Goal: Task Accomplishment & Management: Manage account settings

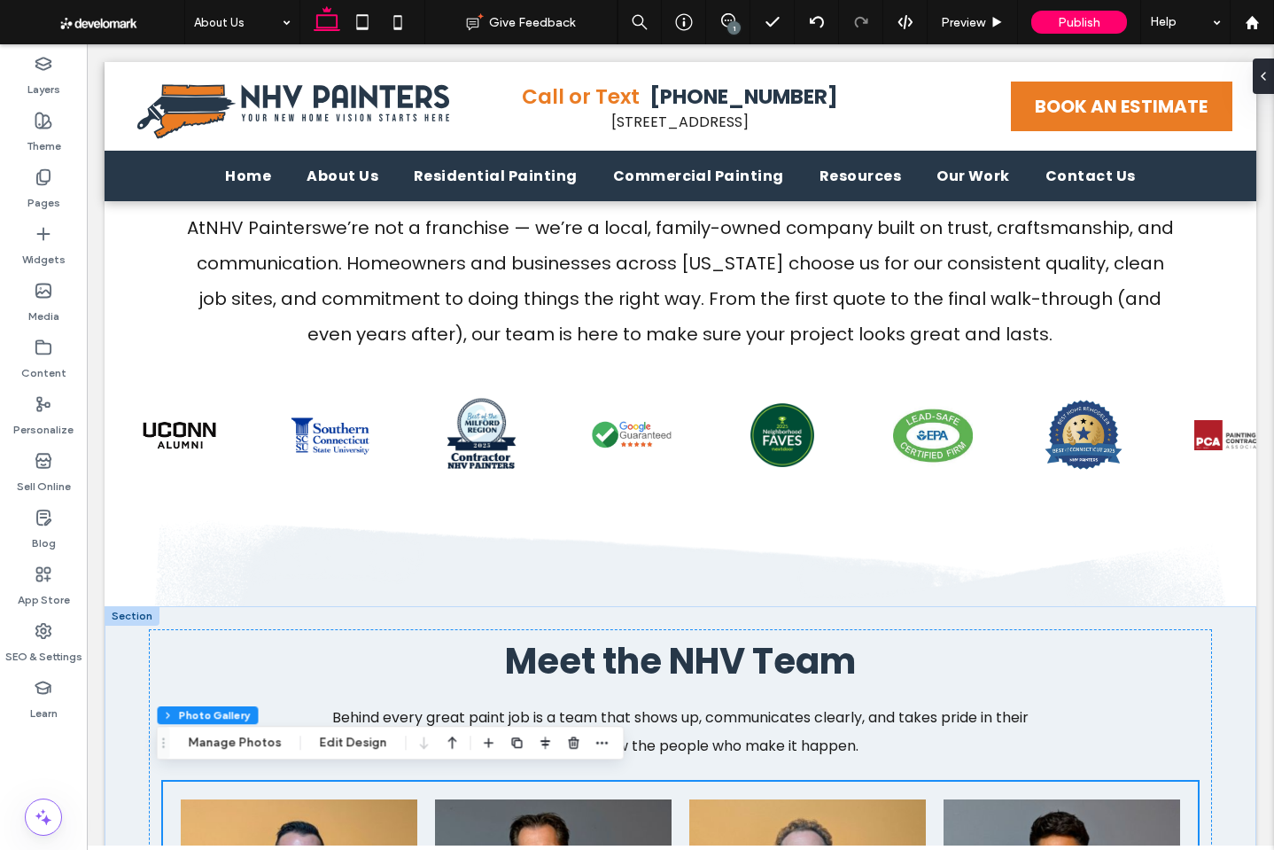
scroll to position [545, 0]
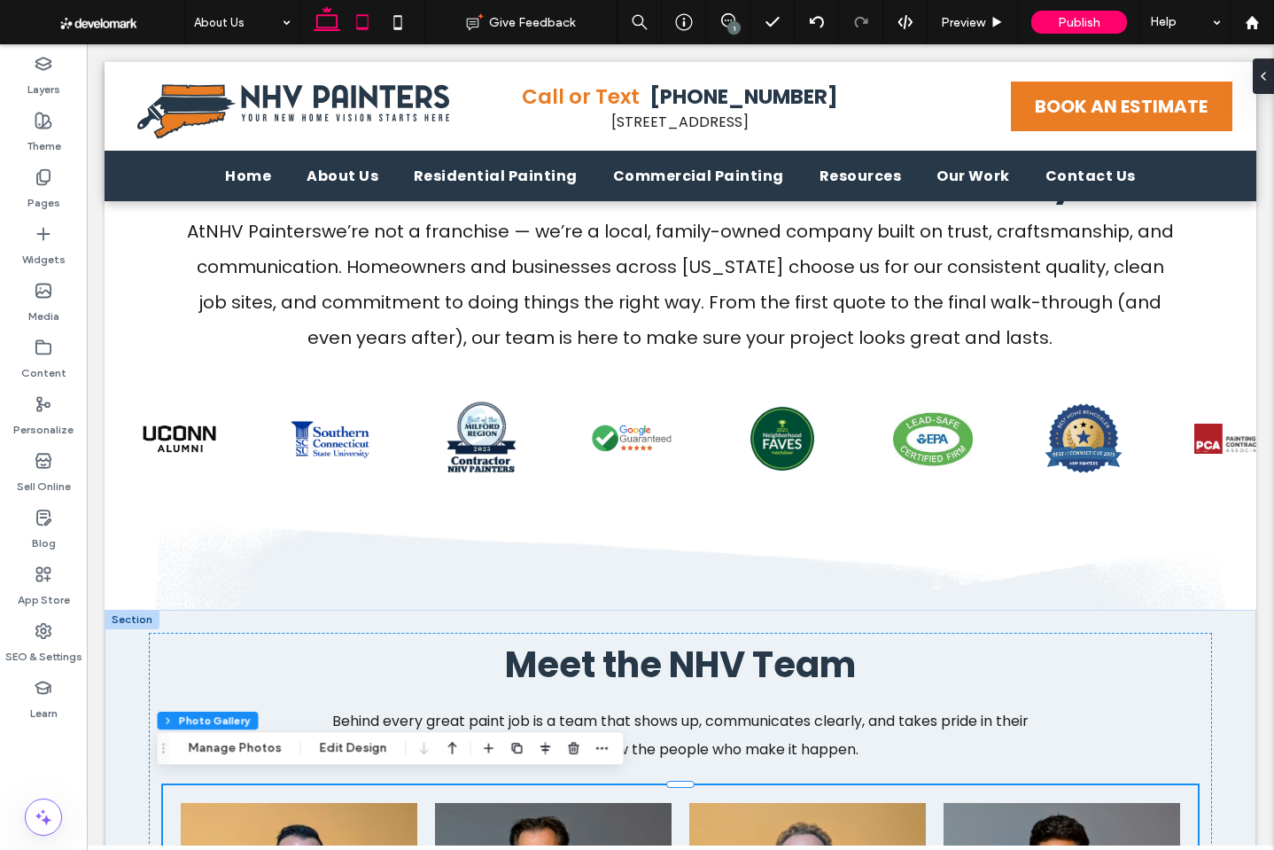
click at [365, 21] on icon at bounding box center [362, 21] width 35 height 35
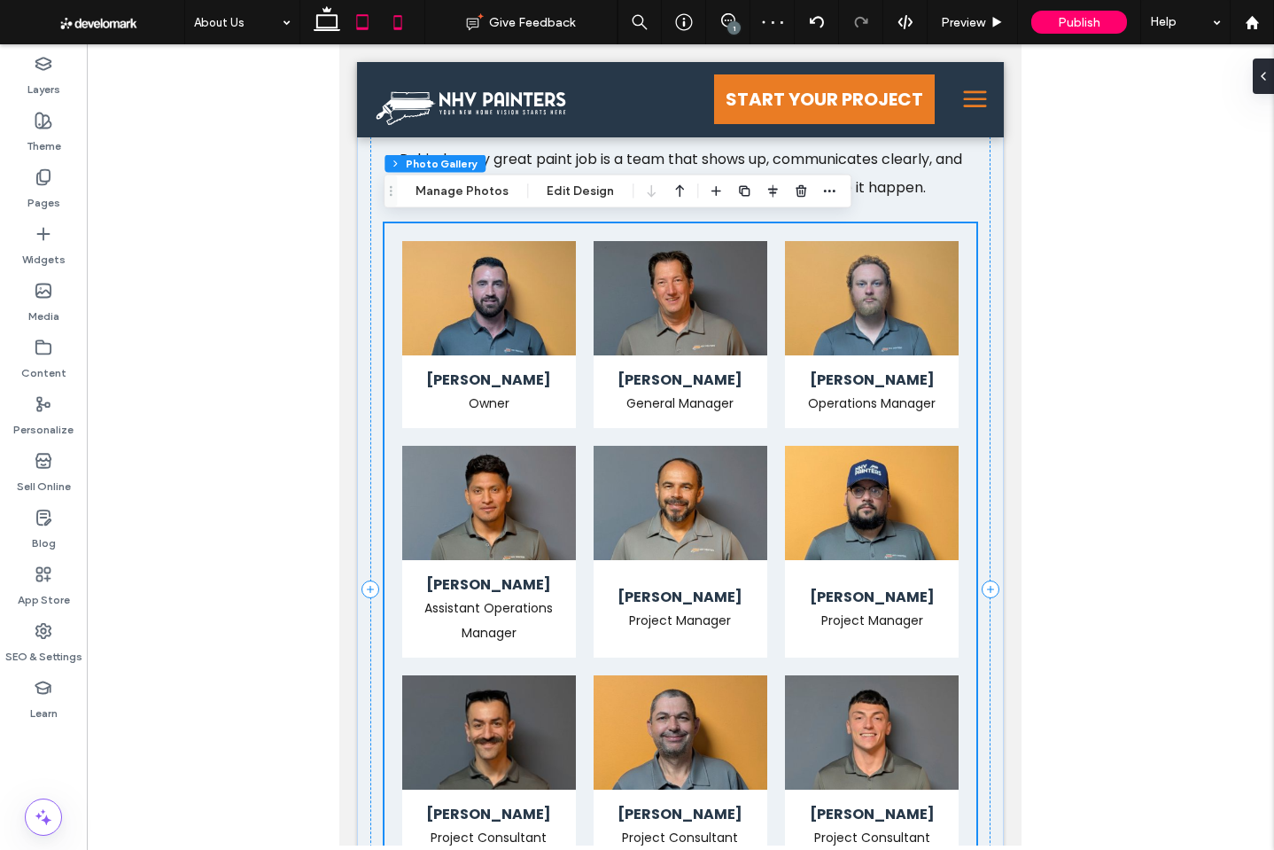
scroll to position [868, 0]
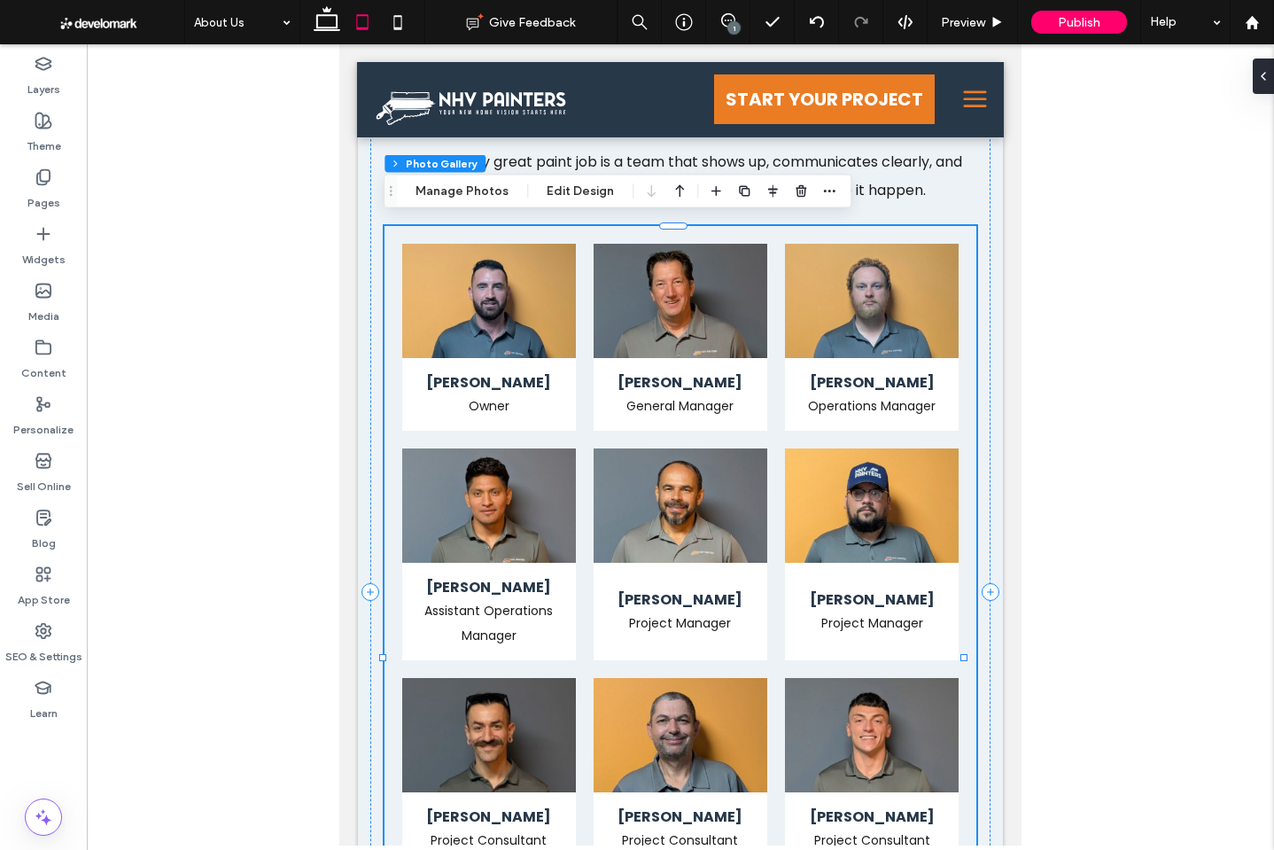
click at [767, 245] on li "Kevin Foley General Manager Button" at bounding box center [680, 337] width 191 height 205
click at [573, 193] on button "Edit Design" at bounding box center [580, 191] width 90 height 21
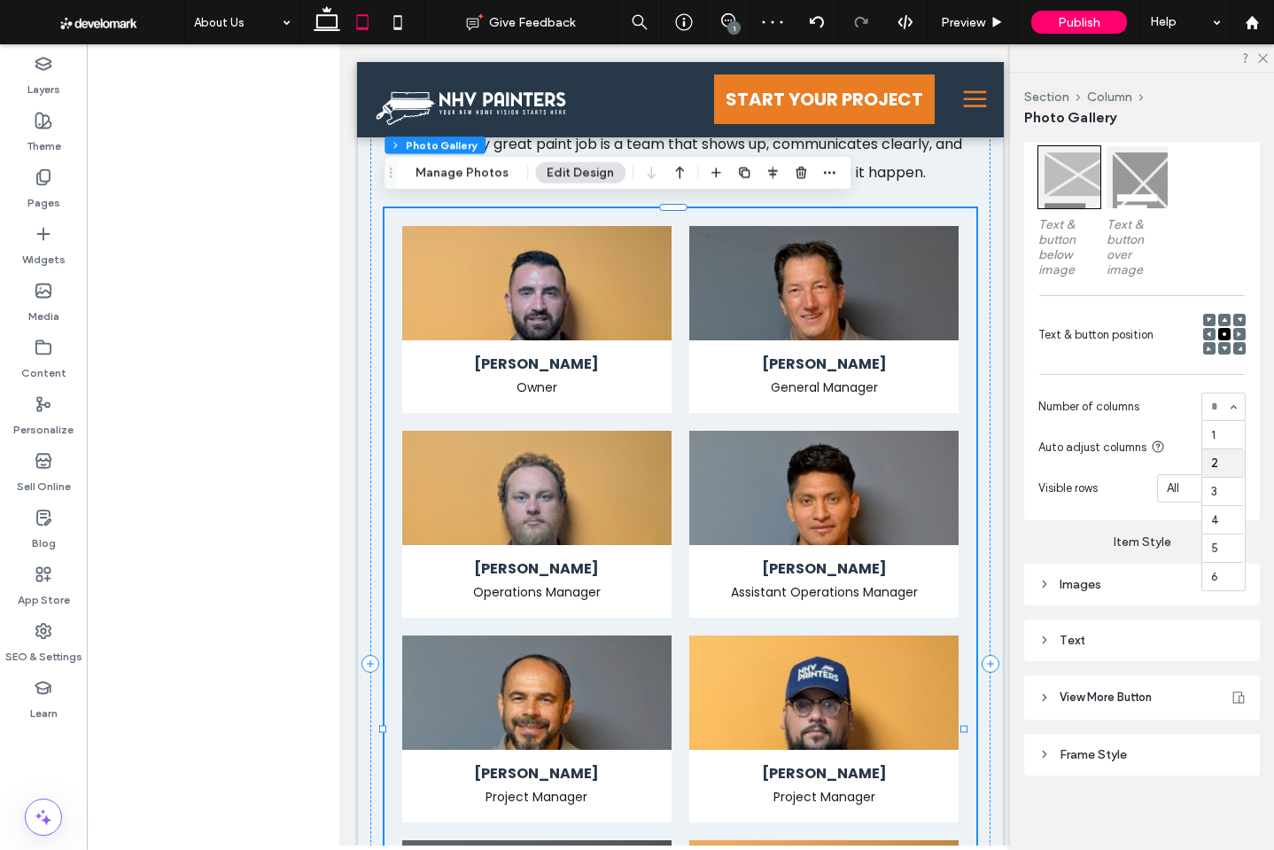
click at [1226, 404] on div "1 2 3 4 5 6" at bounding box center [1224, 407] width 44 height 28
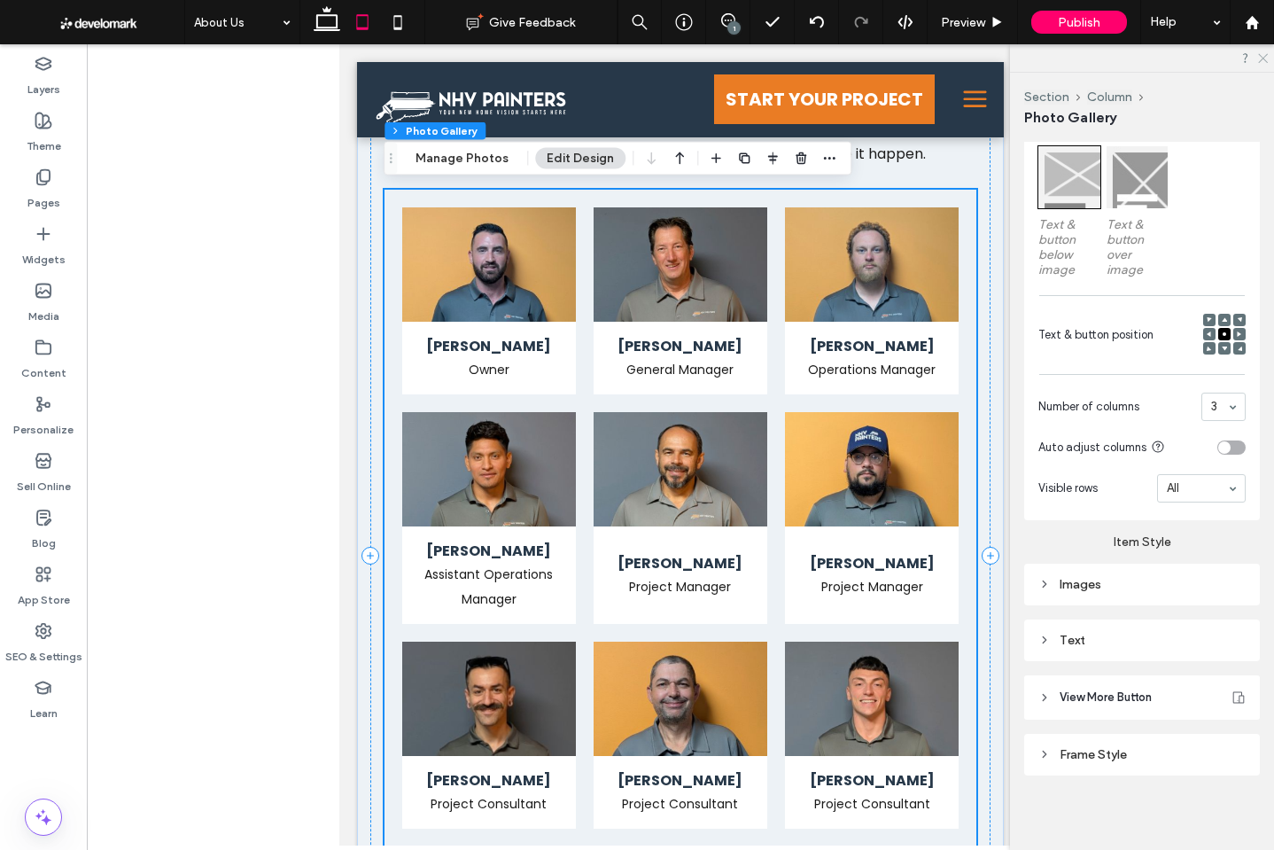
scroll to position [901, 0]
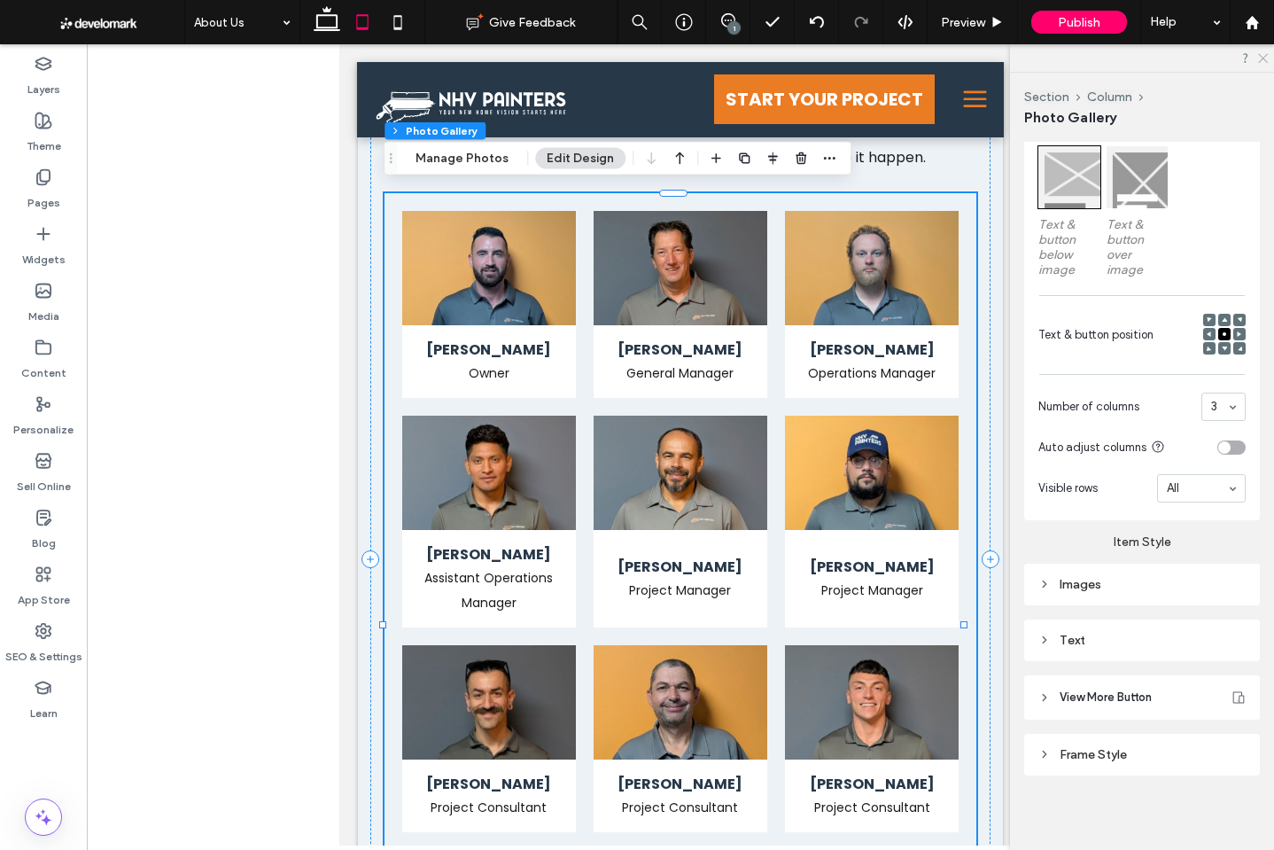
click at [1265, 57] on use at bounding box center [1263, 59] width 10 height 10
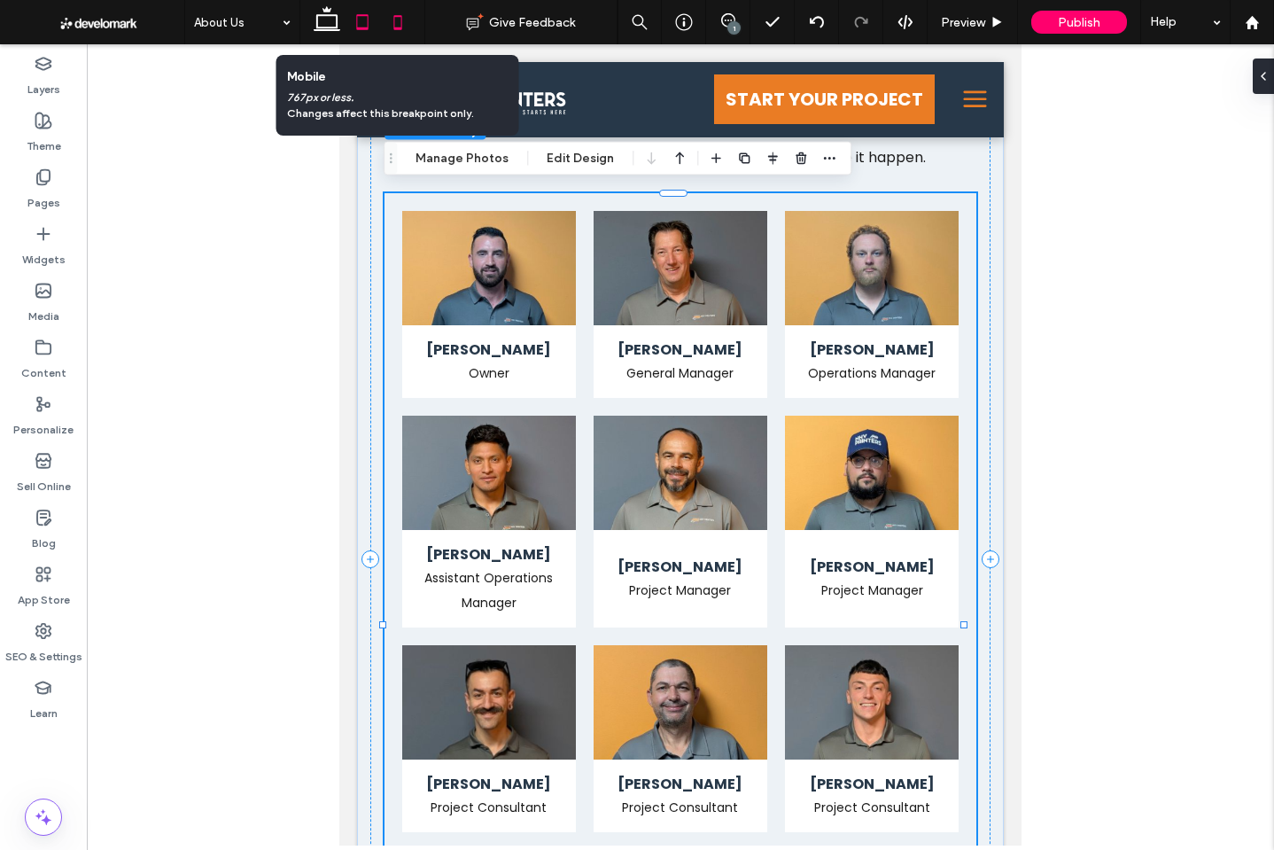
click at [397, 19] on icon at bounding box center [397, 21] width 35 height 35
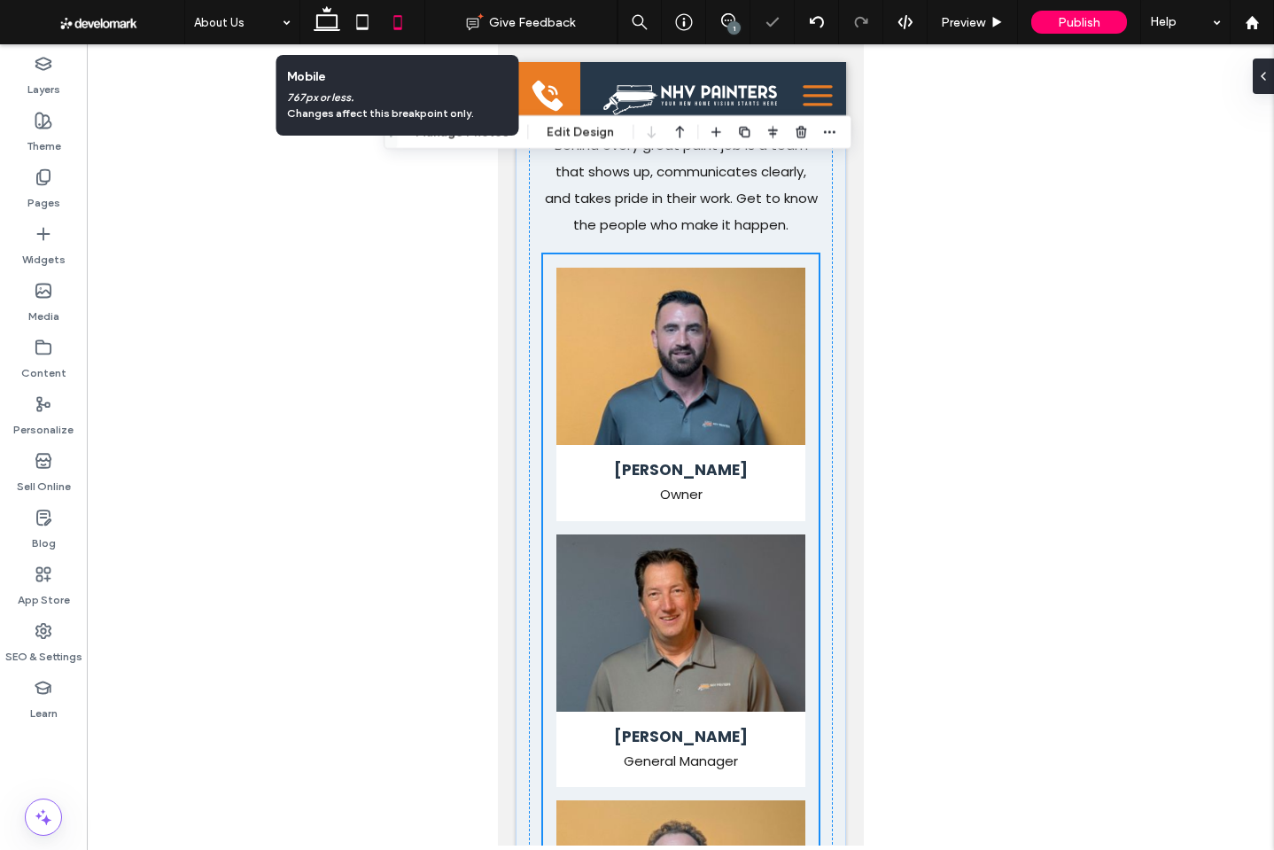
scroll to position [1159, 0]
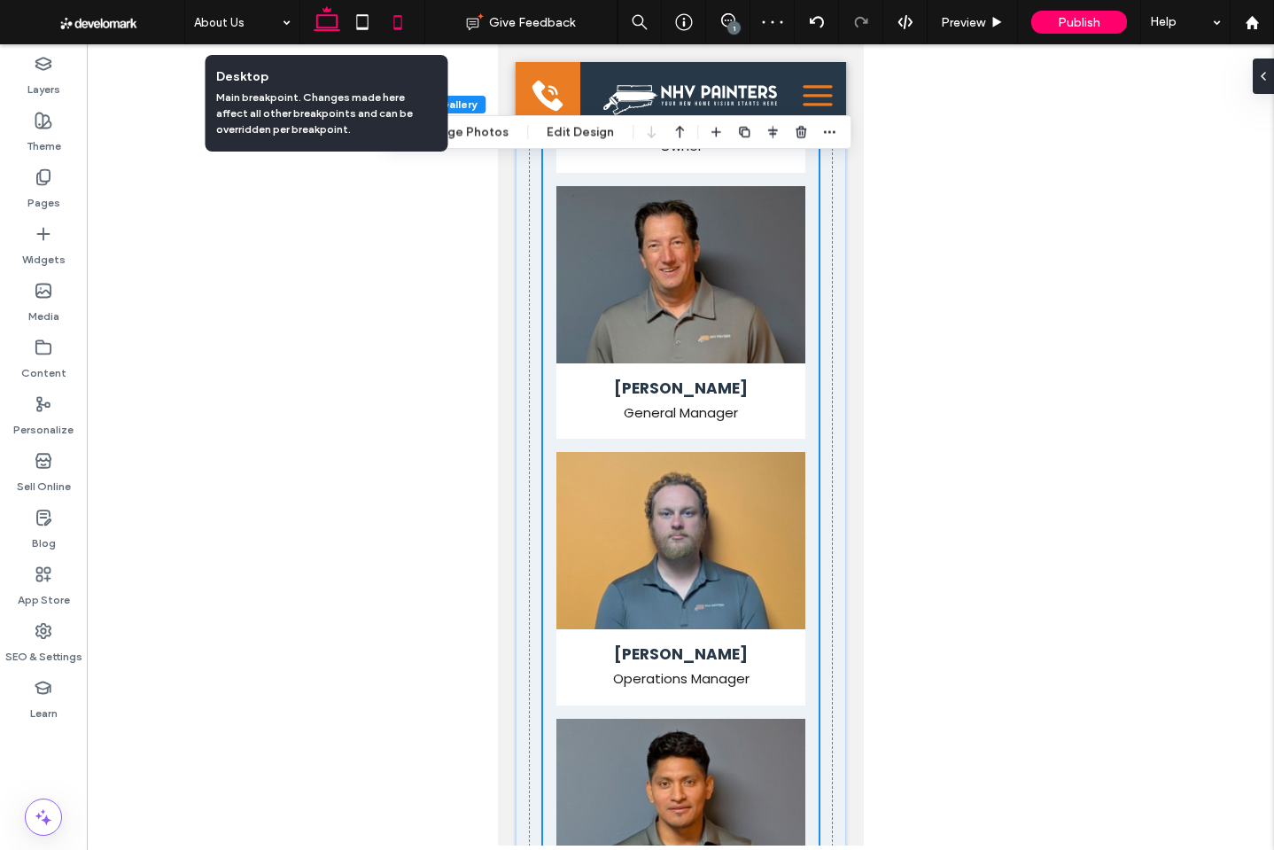
click at [319, 22] on icon at bounding box center [326, 21] width 35 height 35
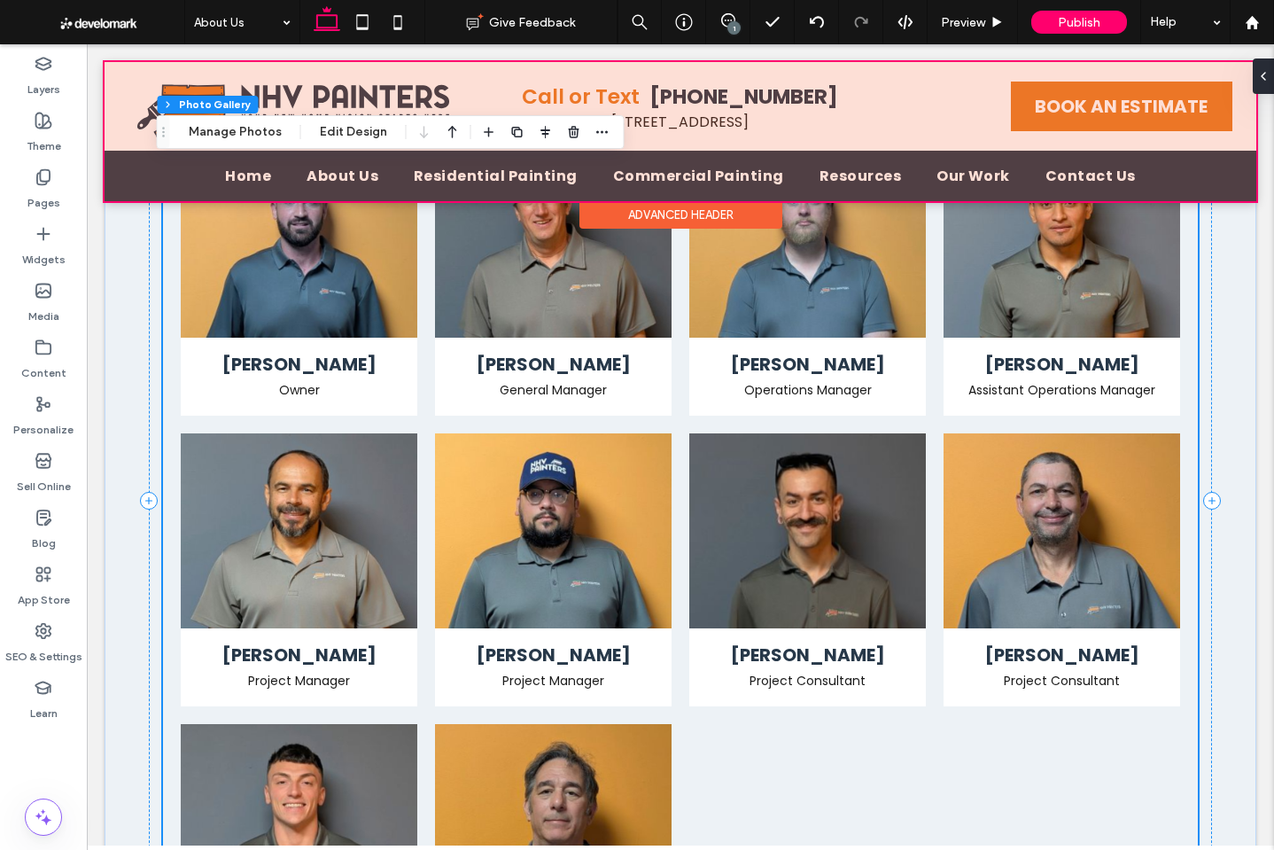
scroll to position [0, 0]
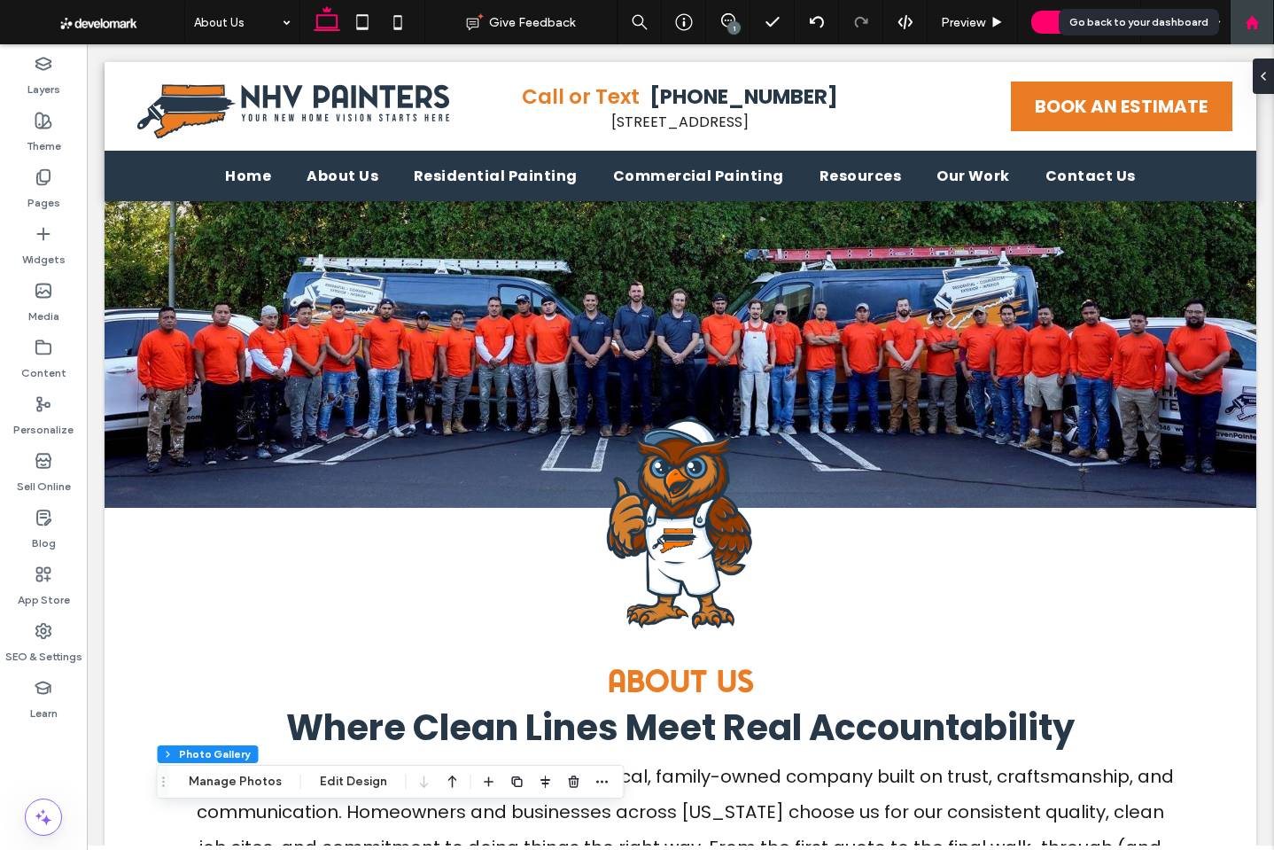
click at [1252, 21] on use at bounding box center [1251, 21] width 13 height 13
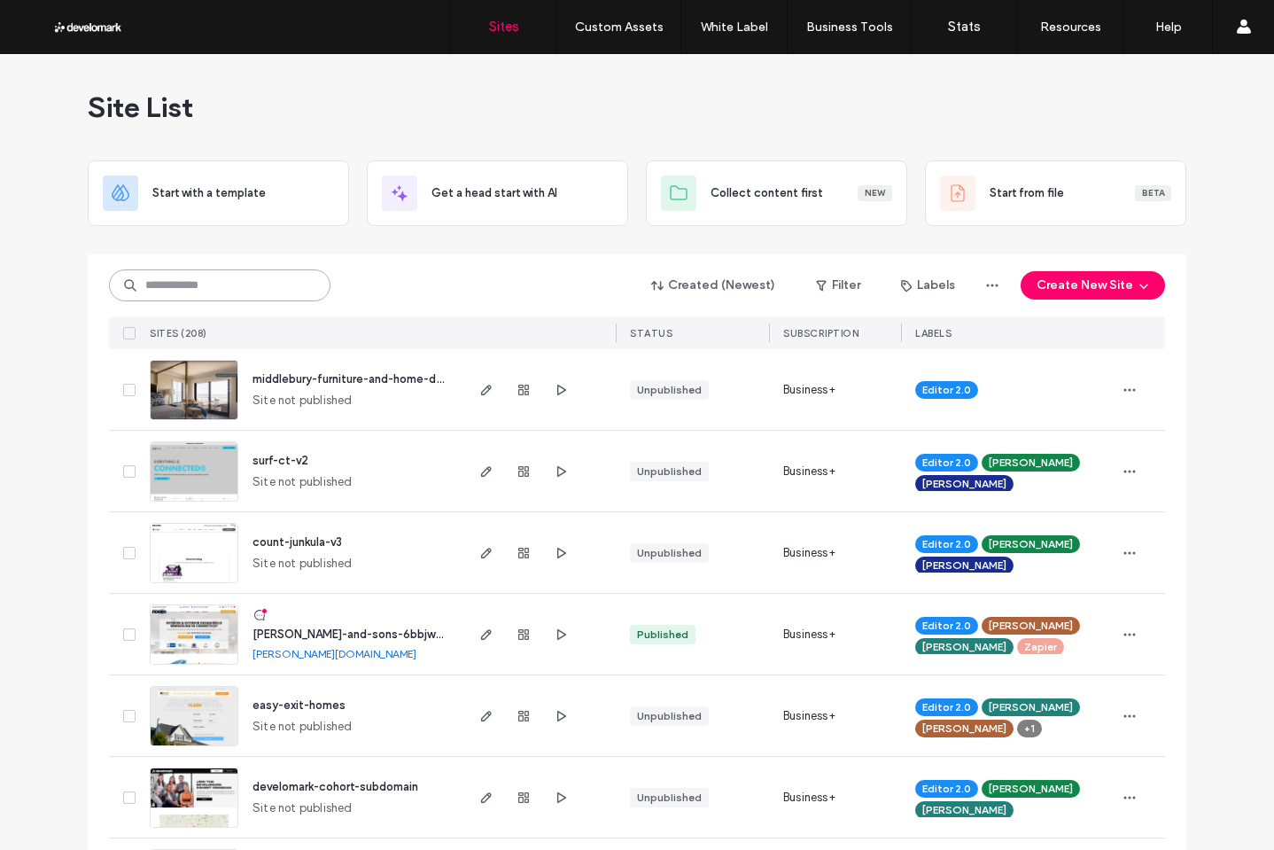
click at [180, 286] on input at bounding box center [220, 285] width 222 height 32
click at [189, 288] on input at bounding box center [220, 285] width 222 height 32
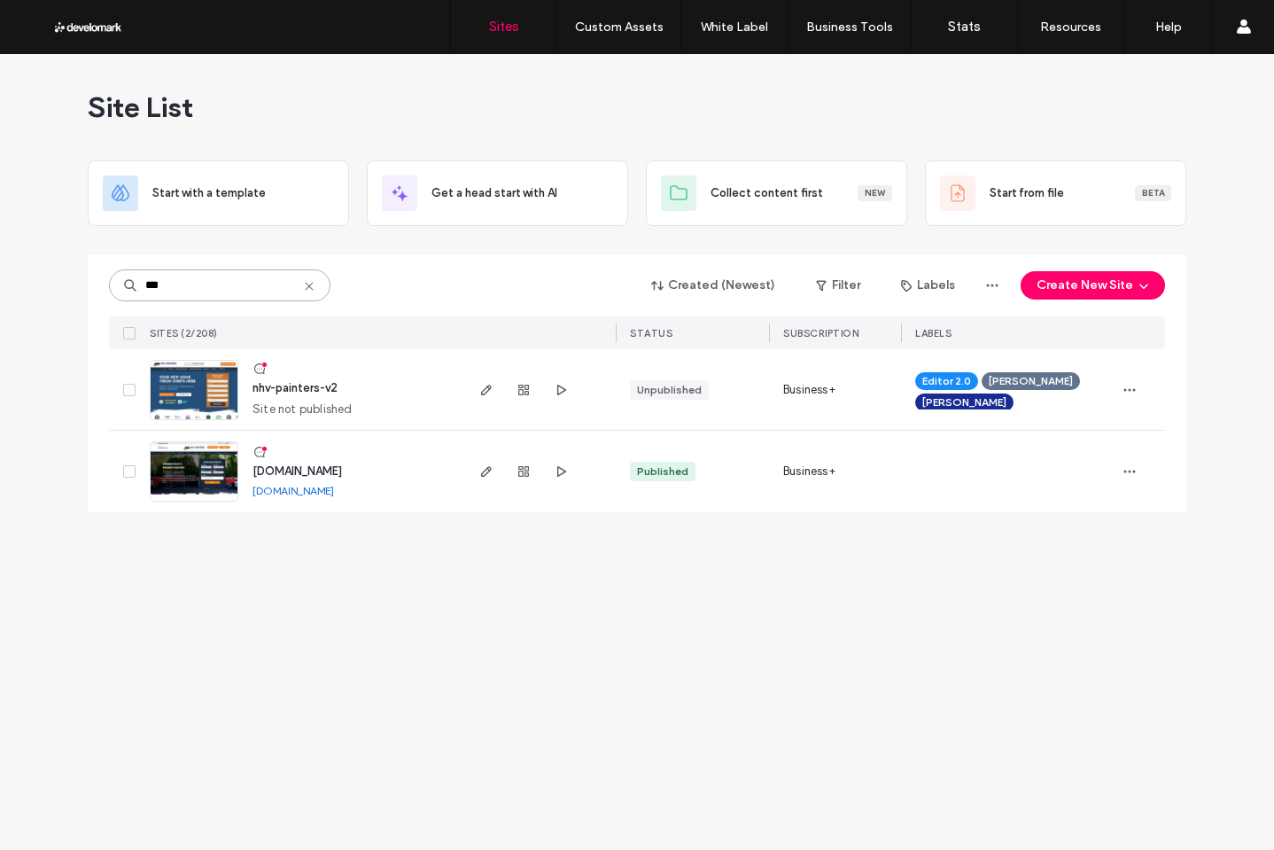
type input "***"
click at [227, 384] on img at bounding box center [194, 421] width 87 height 121
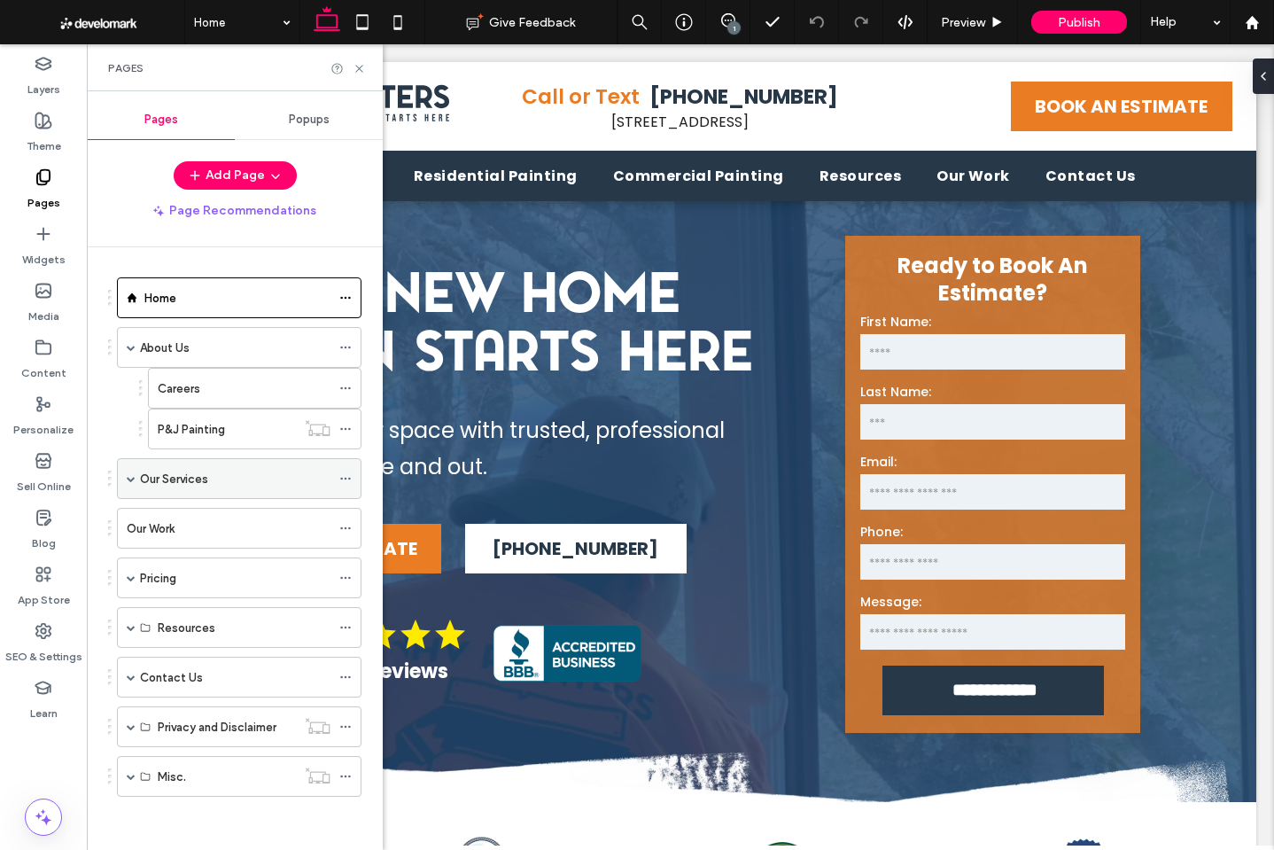
click at [138, 479] on div "Our Services" at bounding box center [239, 478] width 245 height 41
click at [152, 340] on label "About Us" at bounding box center [165, 347] width 50 height 31
click at [360, 66] on icon at bounding box center [359, 68] width 13 height 13
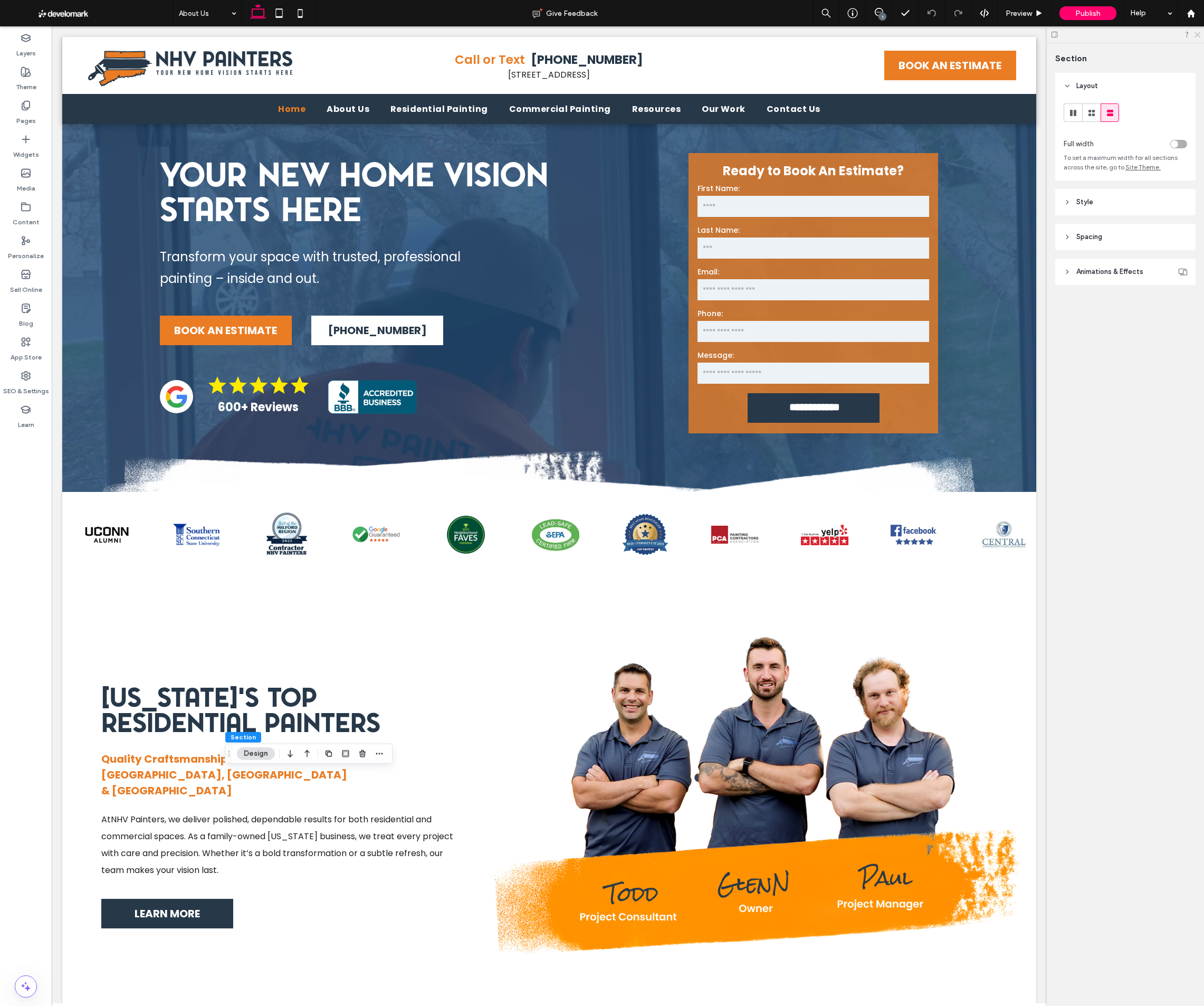
click at [758, 34] on use at bounding box center [1197, 35] width 6 height 6
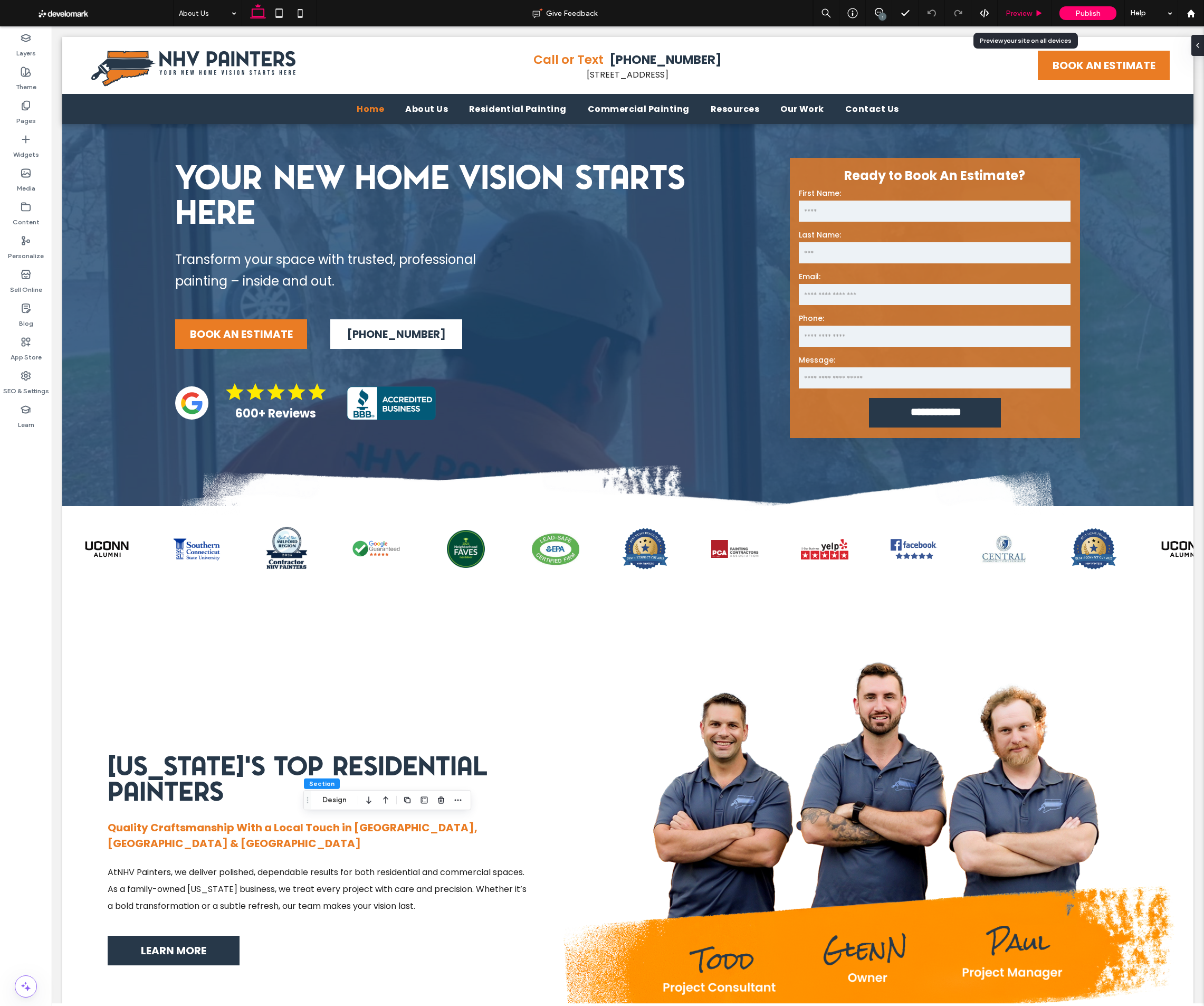
click at [758, 14] on span "Preview" at bounding box center [1019, 13] width 26 height 9
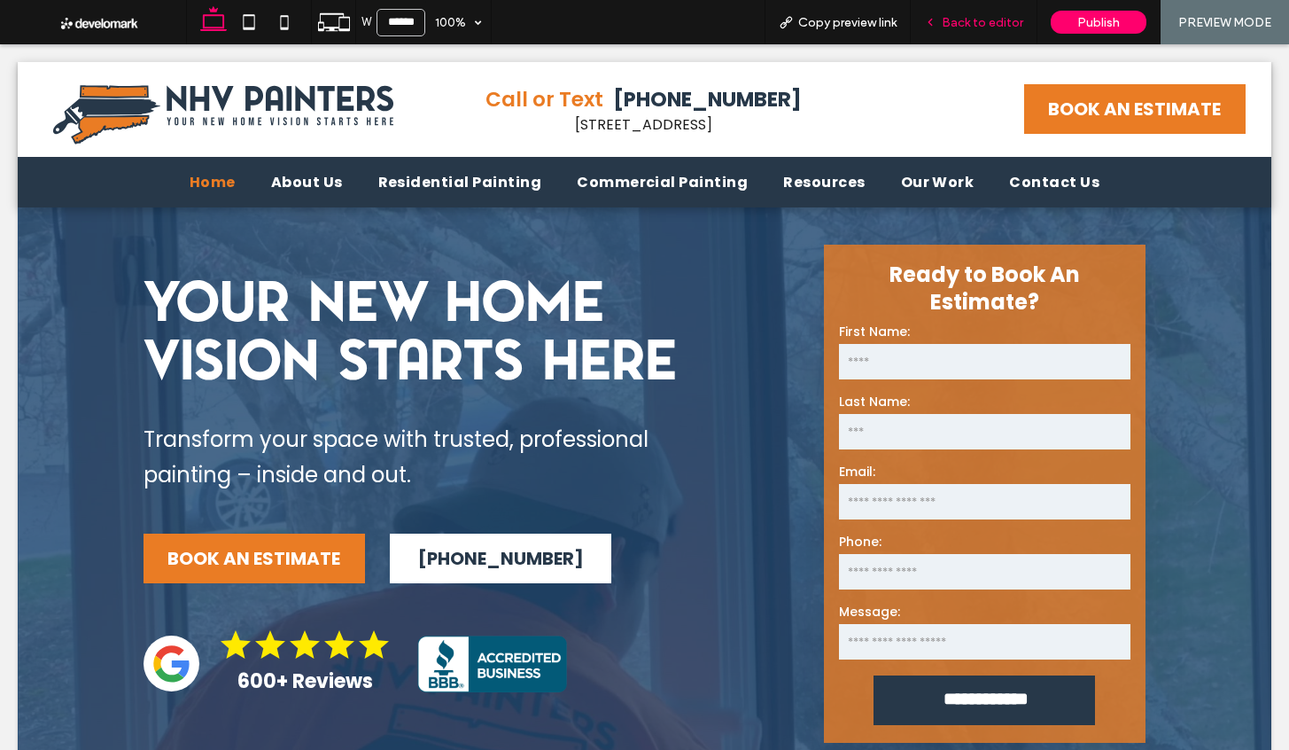
click at [969, 21] on span "Back to editor" at bounding box center [983, 22] width 82 height 15
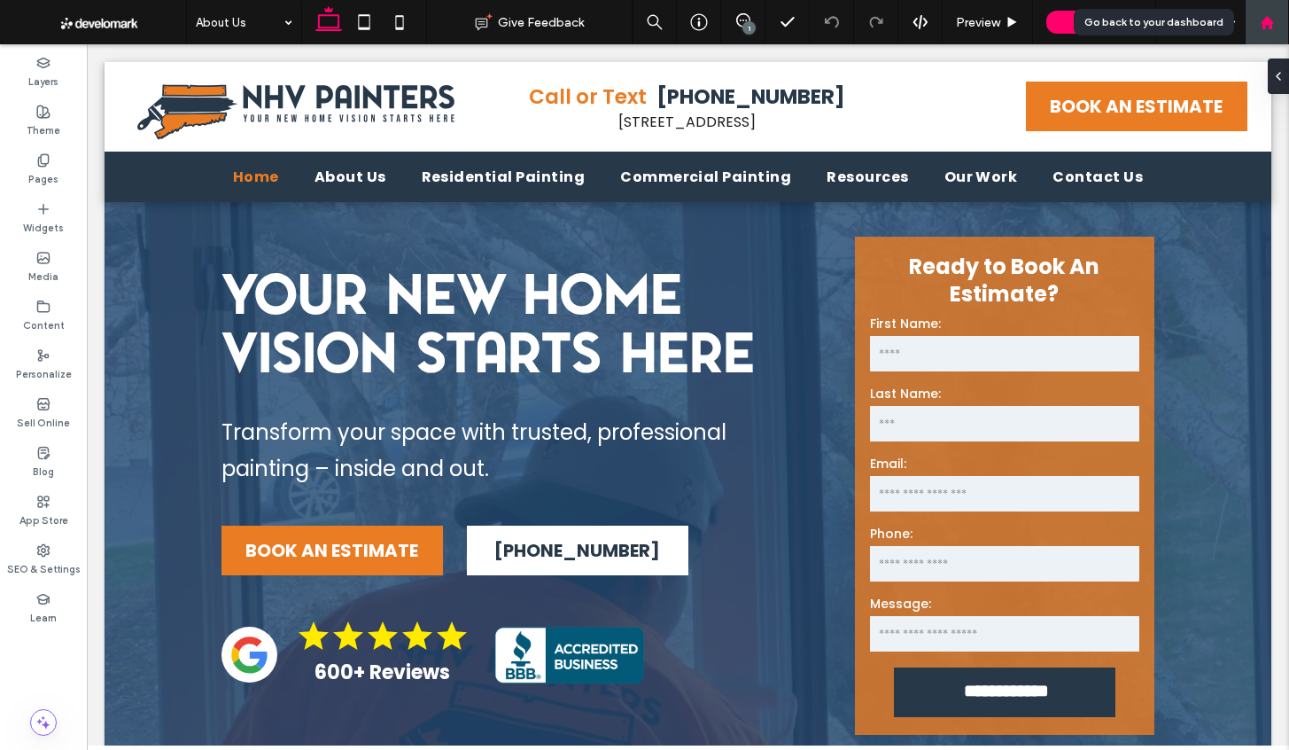
click at [1264, 19] on use at bounding box center [1266, 21] width 13 height 13
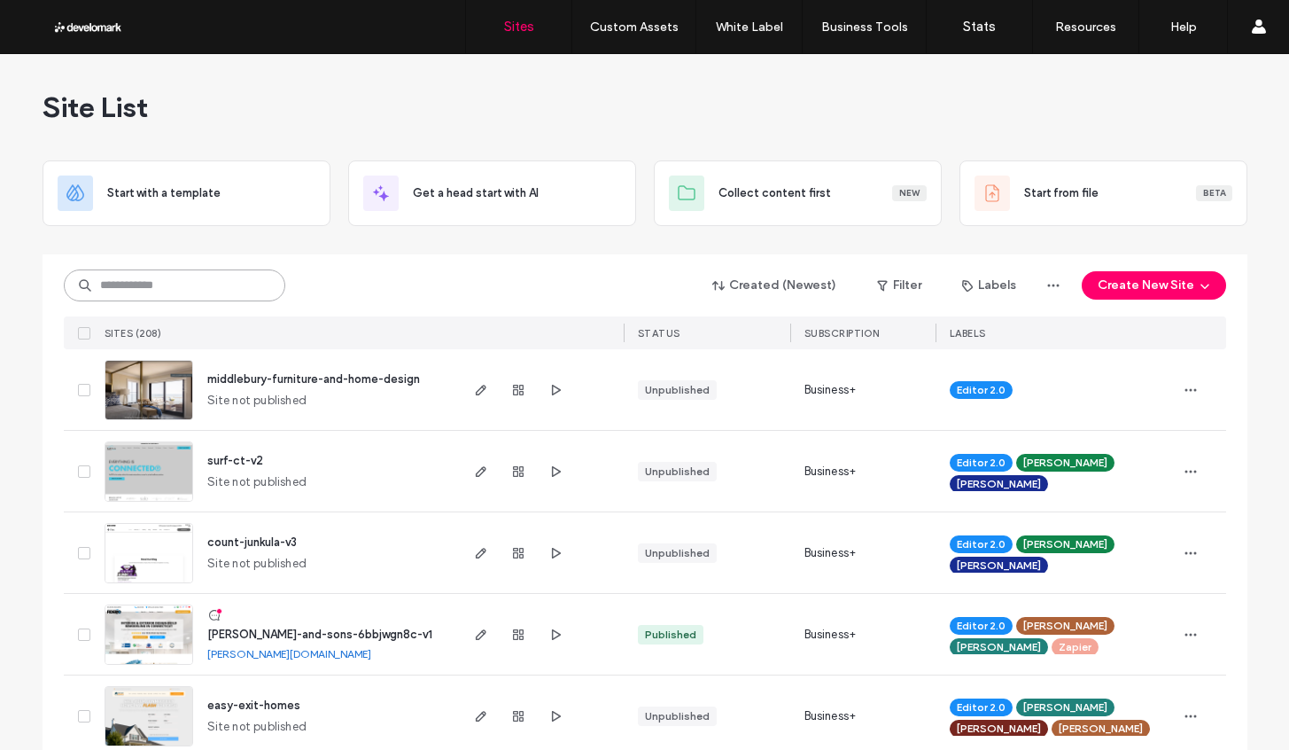
click at [158, 296] on input at bounding box center [175, 285] width 222 height 32
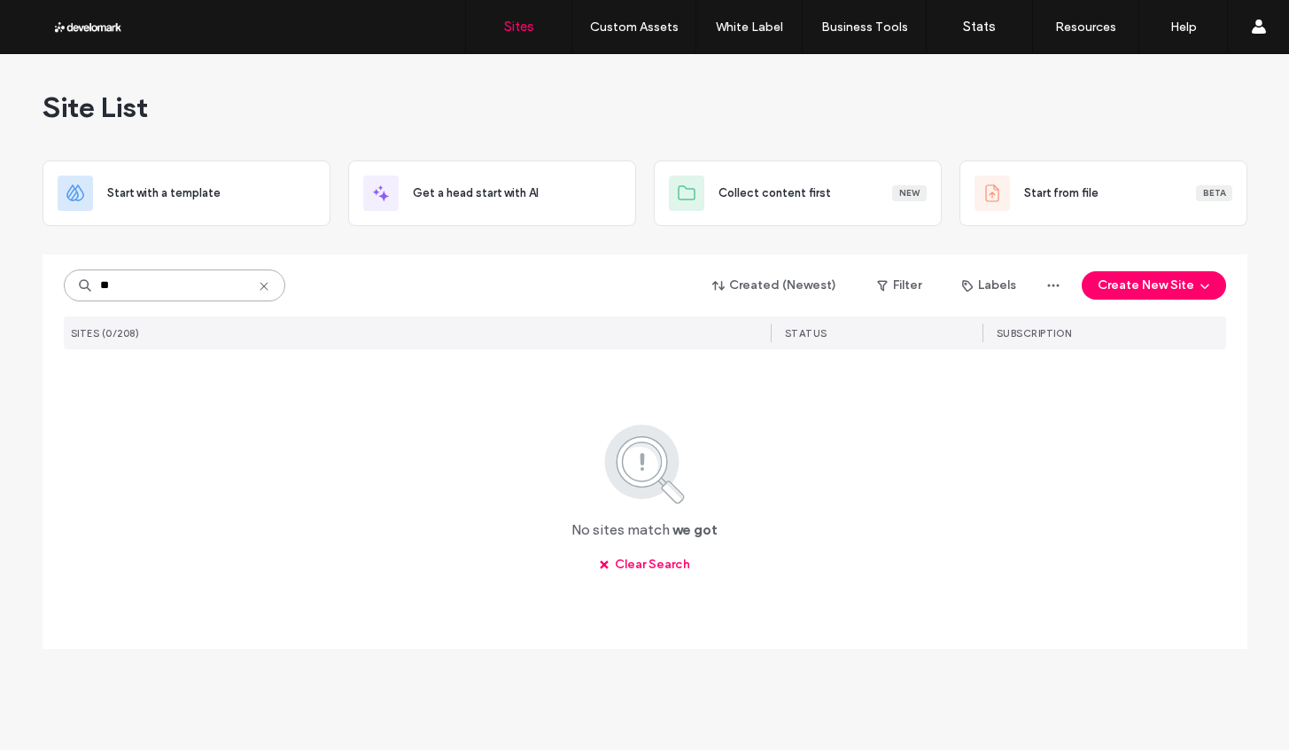
type input "*"
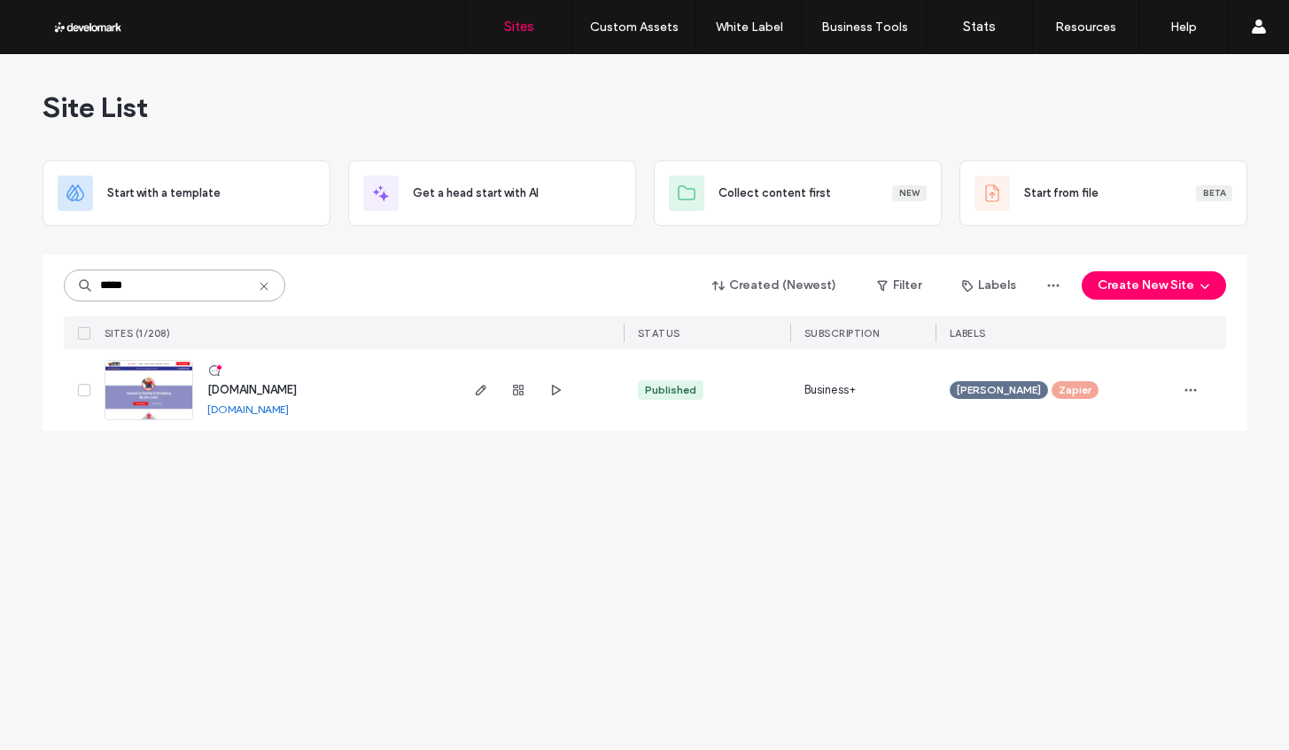
type input "*****"
click at [174, 391] on img at bounding box center [148, 421] width 87 height 121
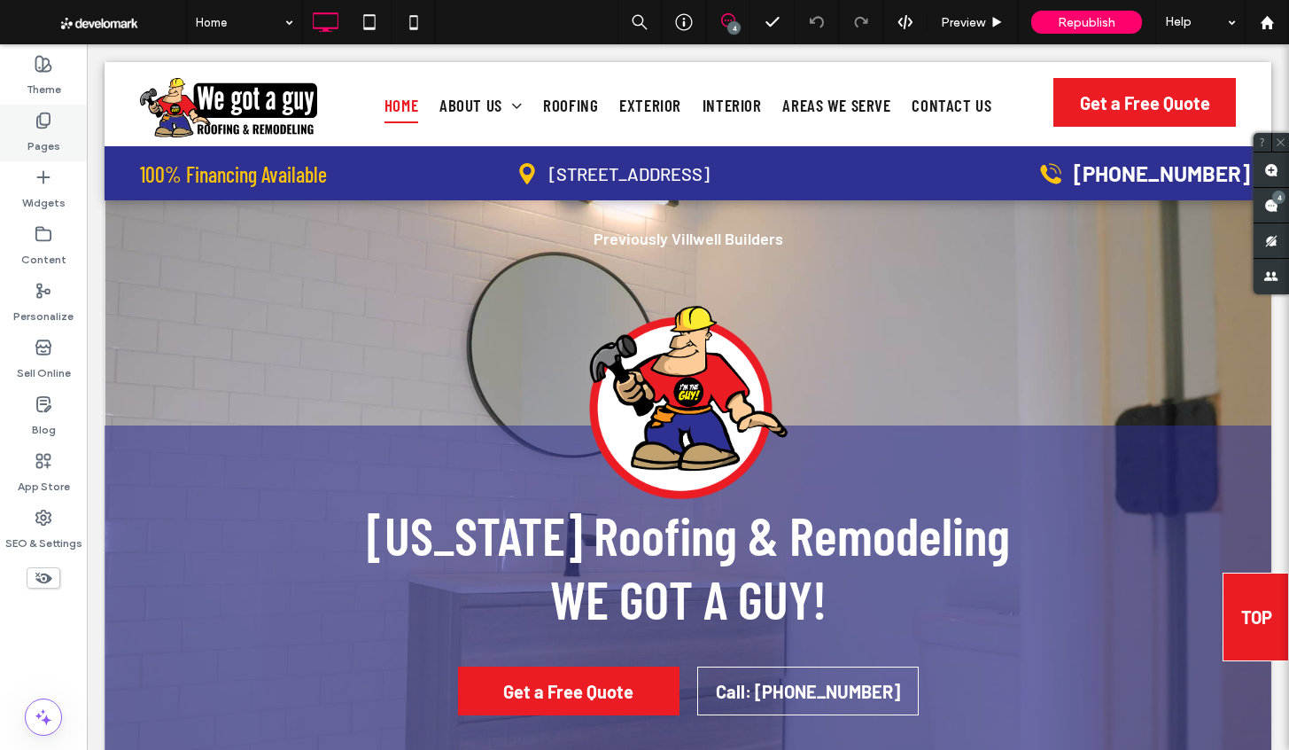
click at [54, 136] on label "Pages" at bounding box center [43, 141] width 33 height 25
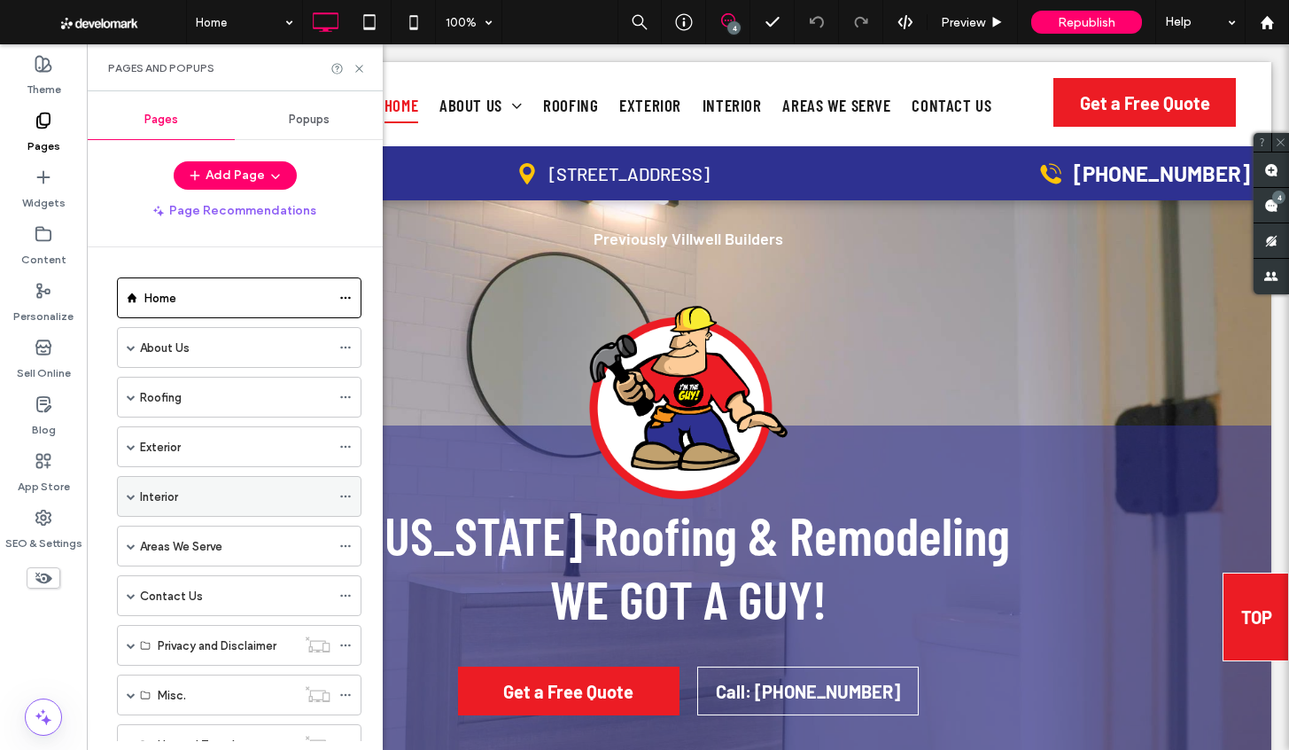
scroll to position [68, 0]
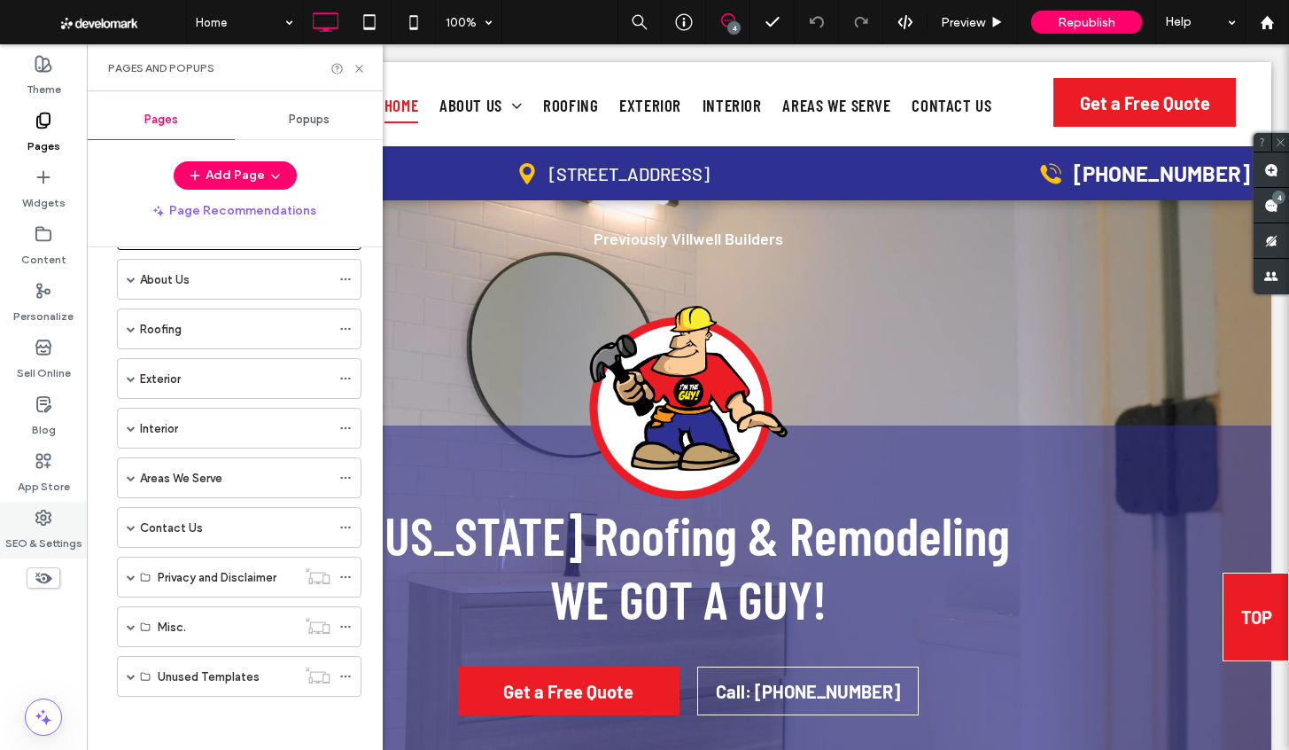
click at [39, 519] on icon at bounding box center [44, 518] width 18 height 18
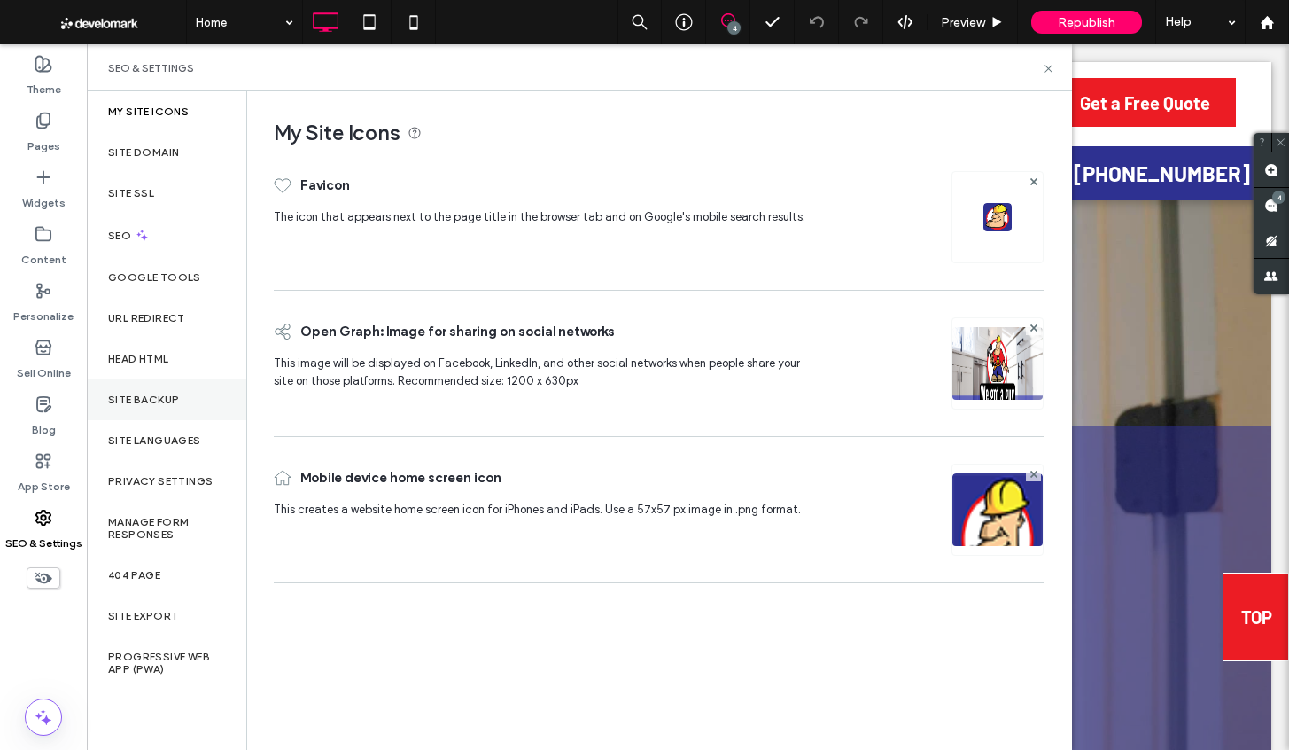
click at [160, 400] on label "Site Backup" at bounding box center [143, 399] width 71 height 12
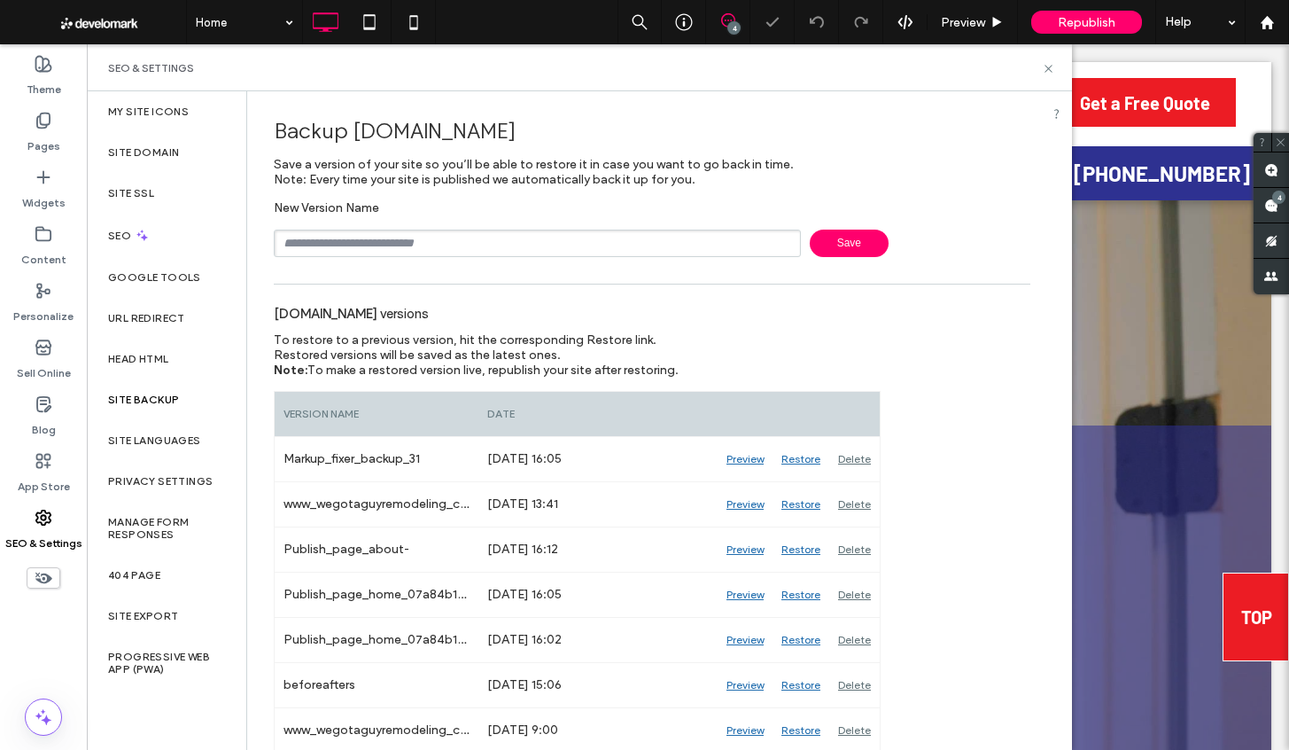
click at [384, 253] on input "text" at bounding box center [537, 243] width 527 height 27
type input "**********"
click at [832, 244] on span "Save" at bounding box center [849, 243] width 79 height 27
click at [1049, 66] on use at bounding box center [1048, 68] width 7 height 7
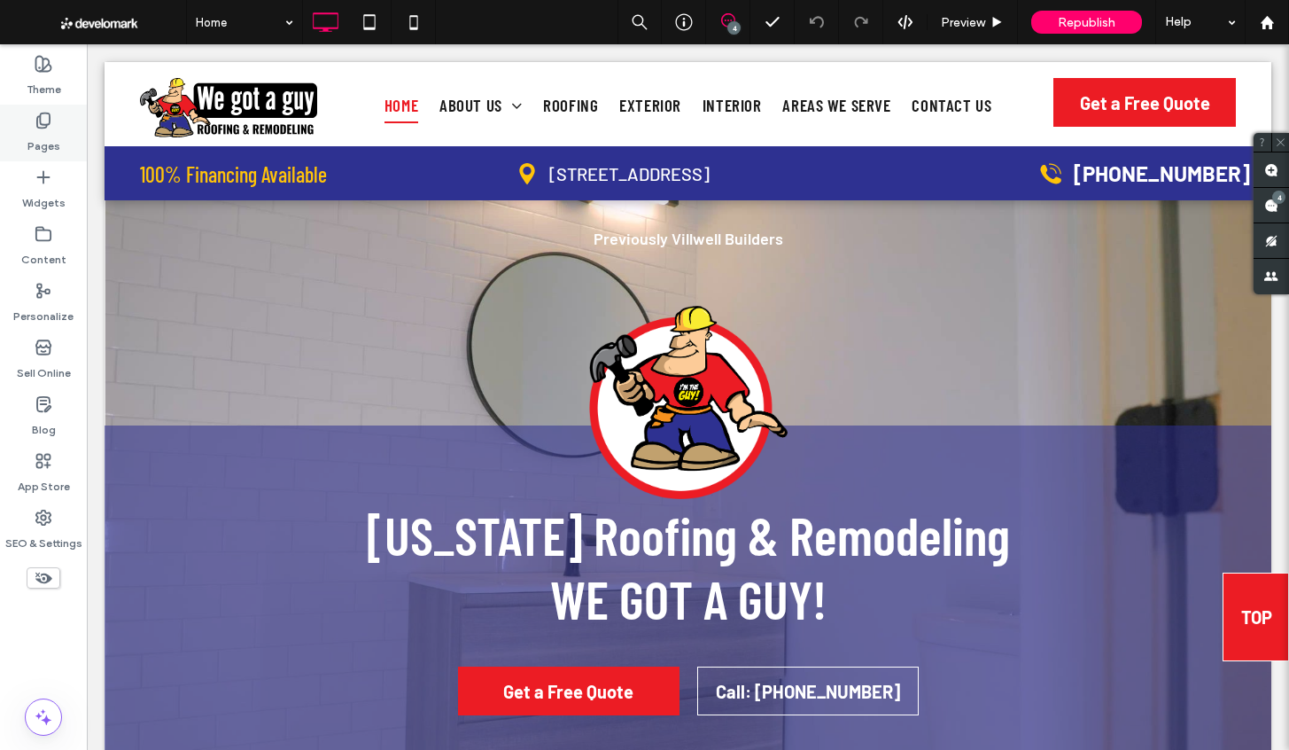
click at [52, 130] on label "Pages" at bounding box center [43, 141] width 33 height 25
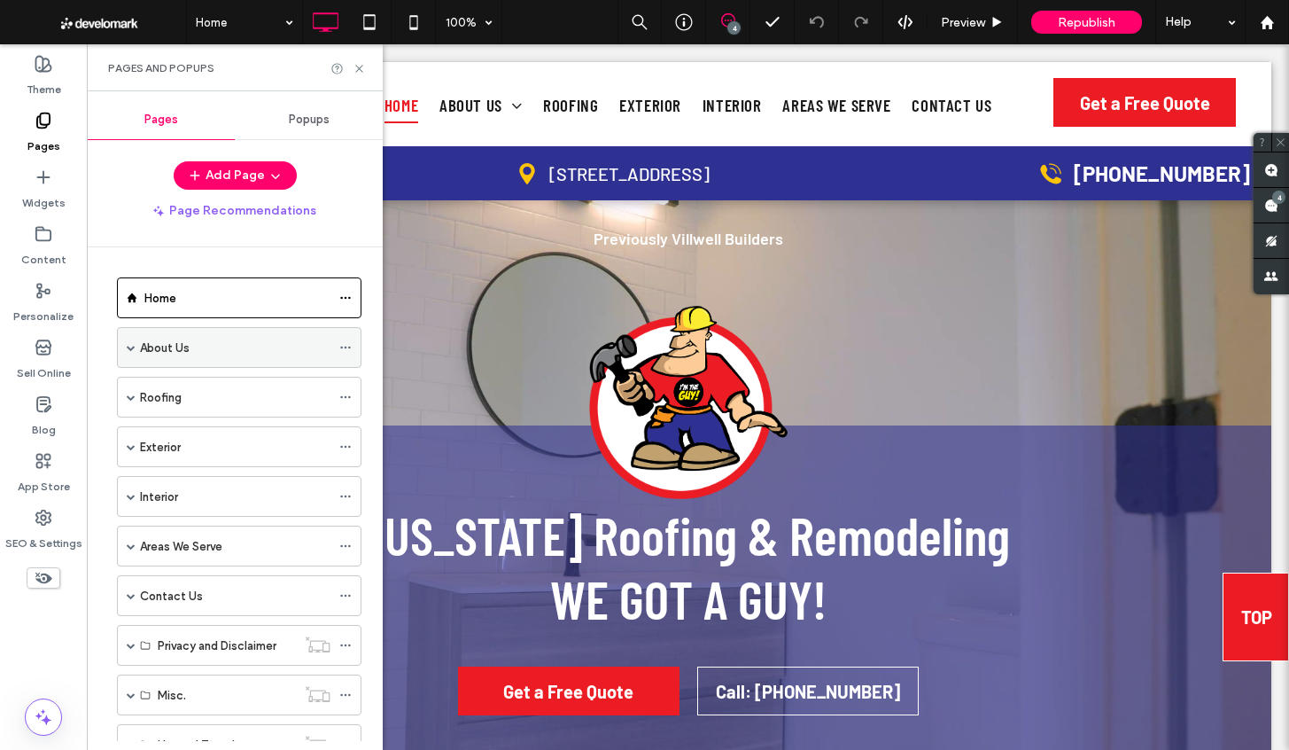
click at [128, 346] on span at bounding box center [131, 347] width 9 height 9
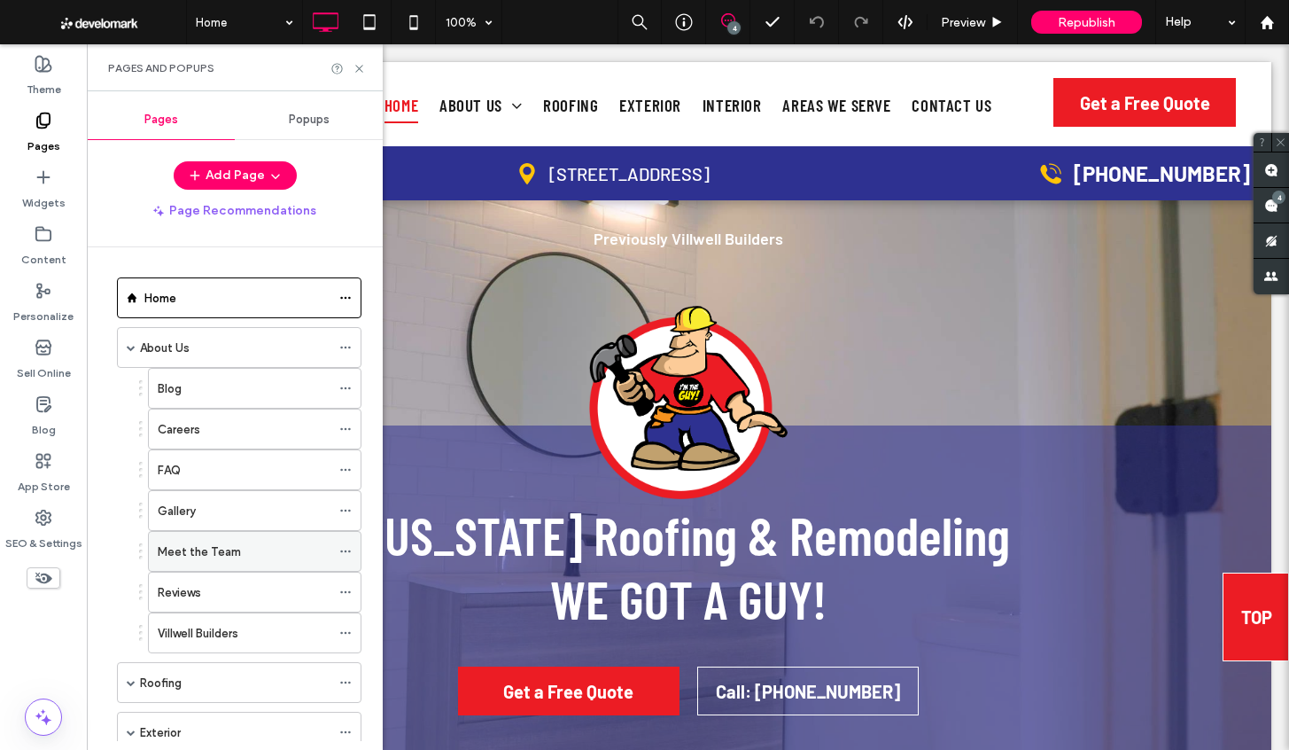
click at [213, 540] on div "Meet the Team" at bounding box center [244, 551] width 173 height 39
click at [358, 66] on use at bounding box center [358, 68] width 7 height 7
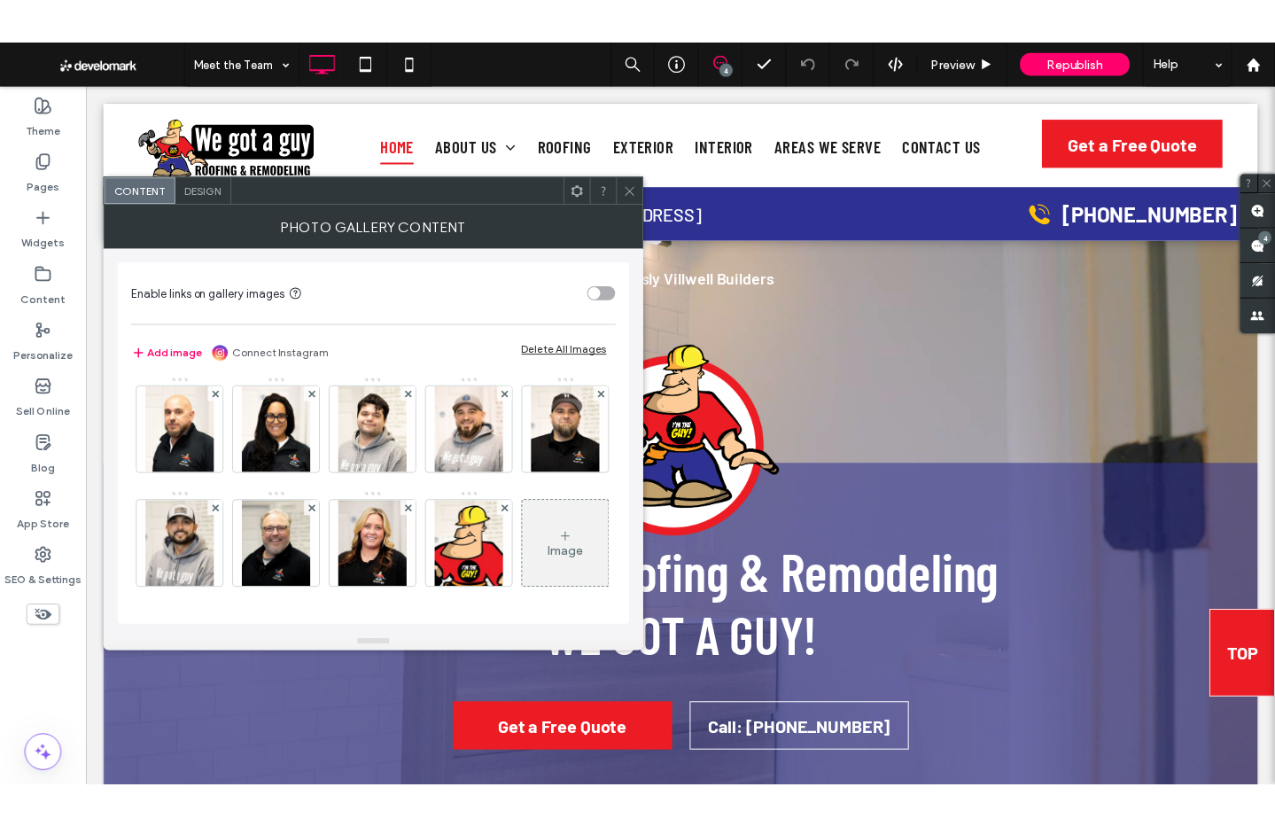
scroll to position [90, 0]
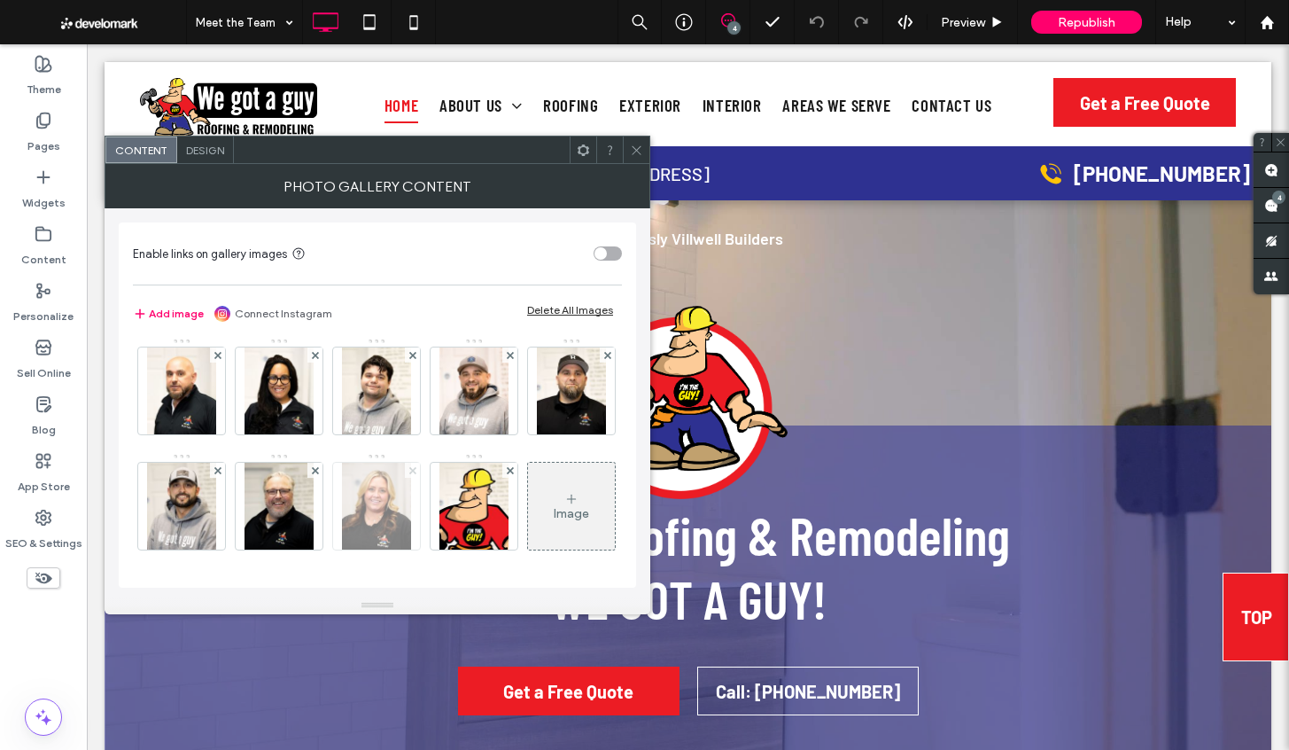
click at [416, 466] on use at bounding box center [412, 469] width 7 height 7
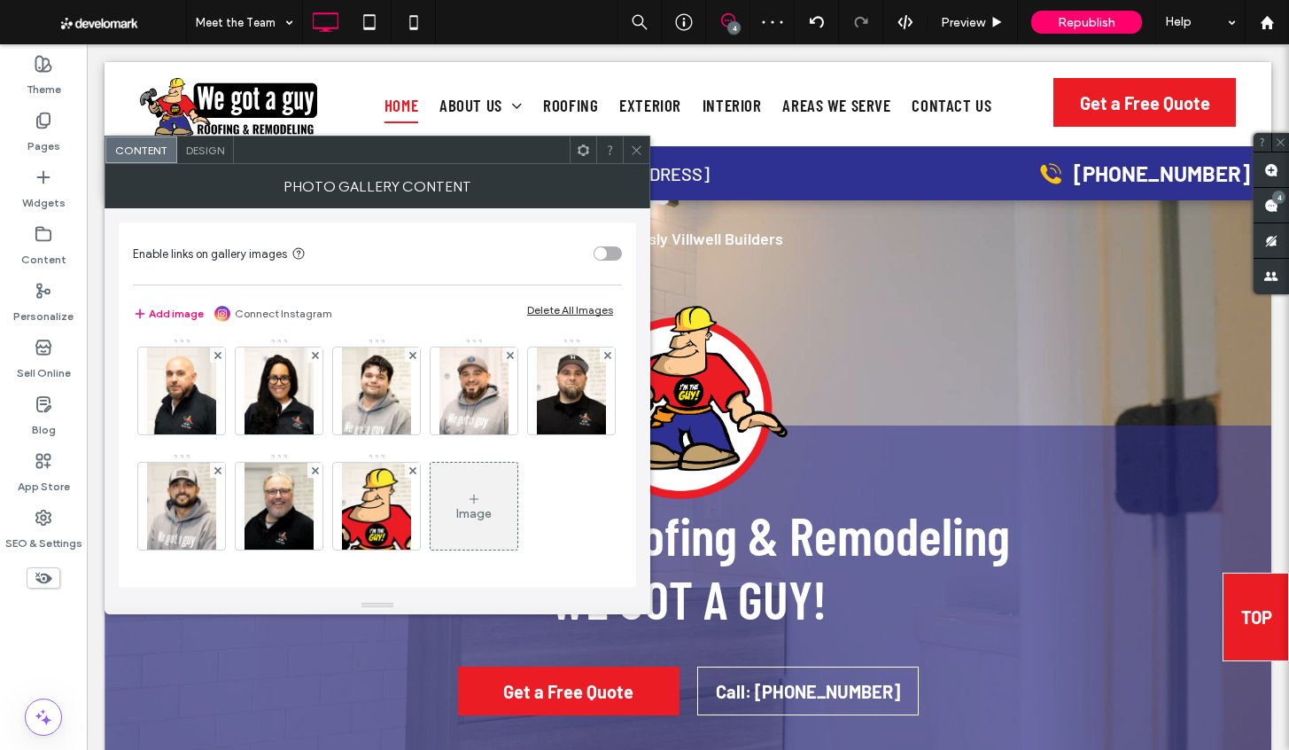
click at [636, 148] on icon at bounding box center [636, 150] width 13 height 13
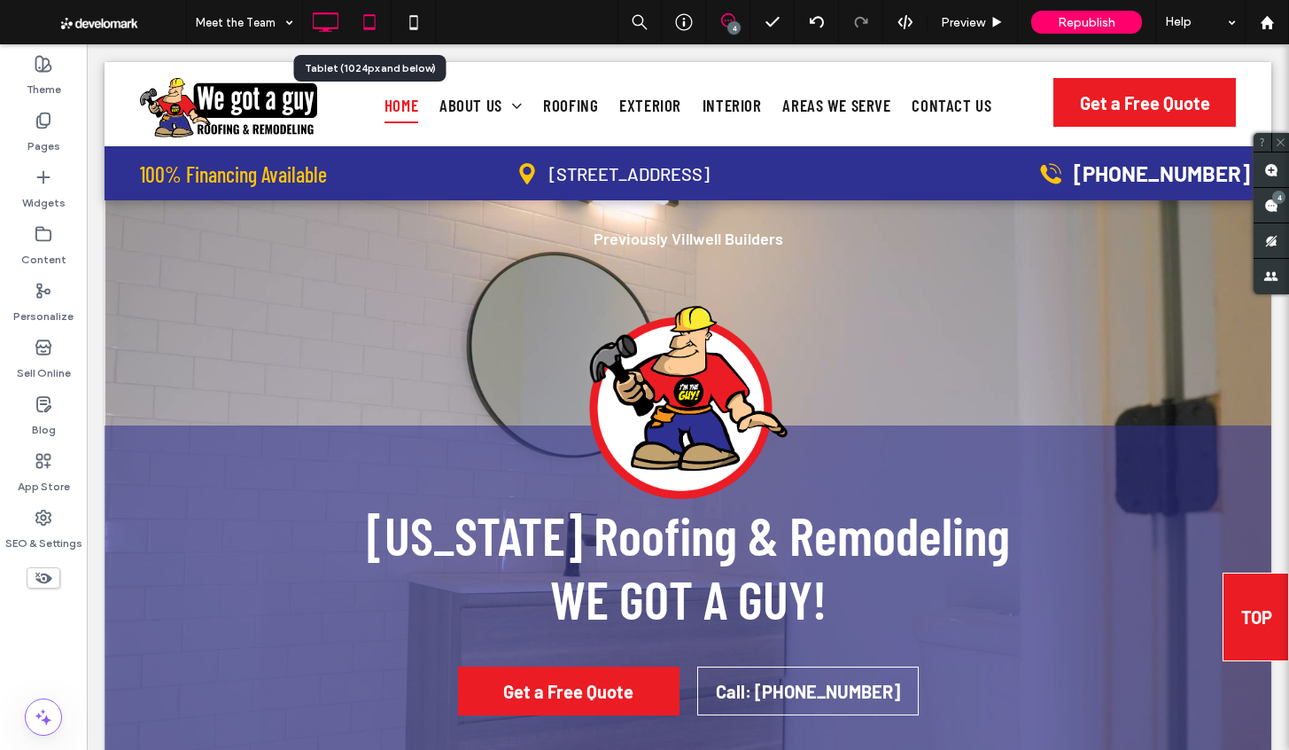
click at [374, 21] on use at bounding box center [369, 21] width 12 height 15
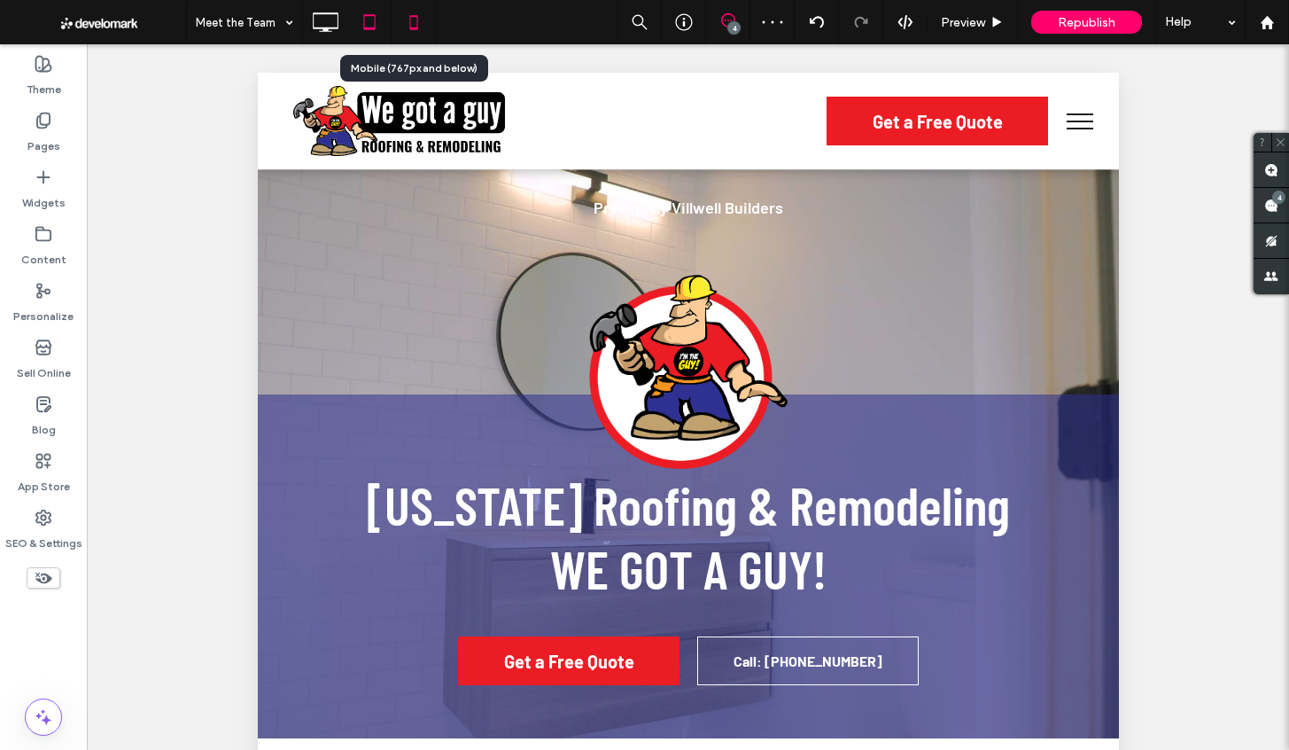
click at [413, 26] on icon at bounding box center [413, 21] width 35 height 35
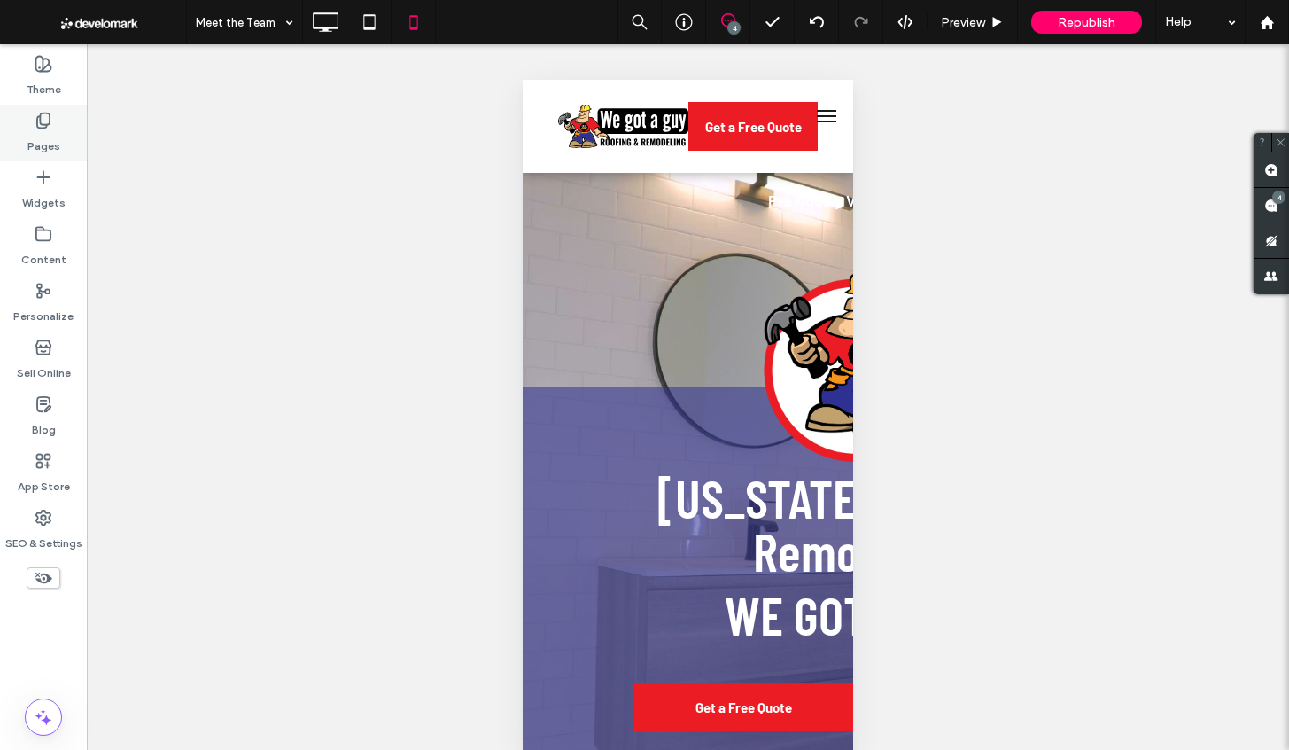
click at [46, 136] on label "Pages" at bounding box center [43, 141] width 33 height 25
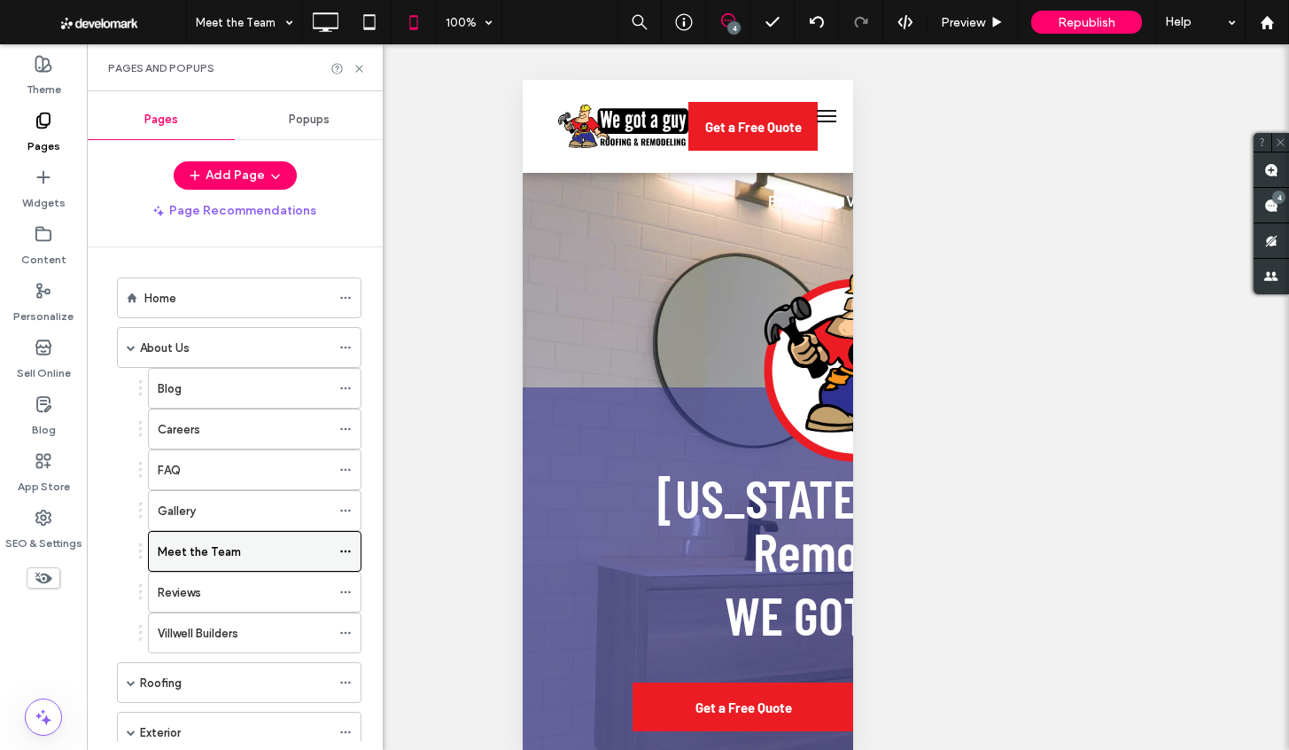
click at [345, 545] on icon at bounding box center [345, 551] width 12 height 12
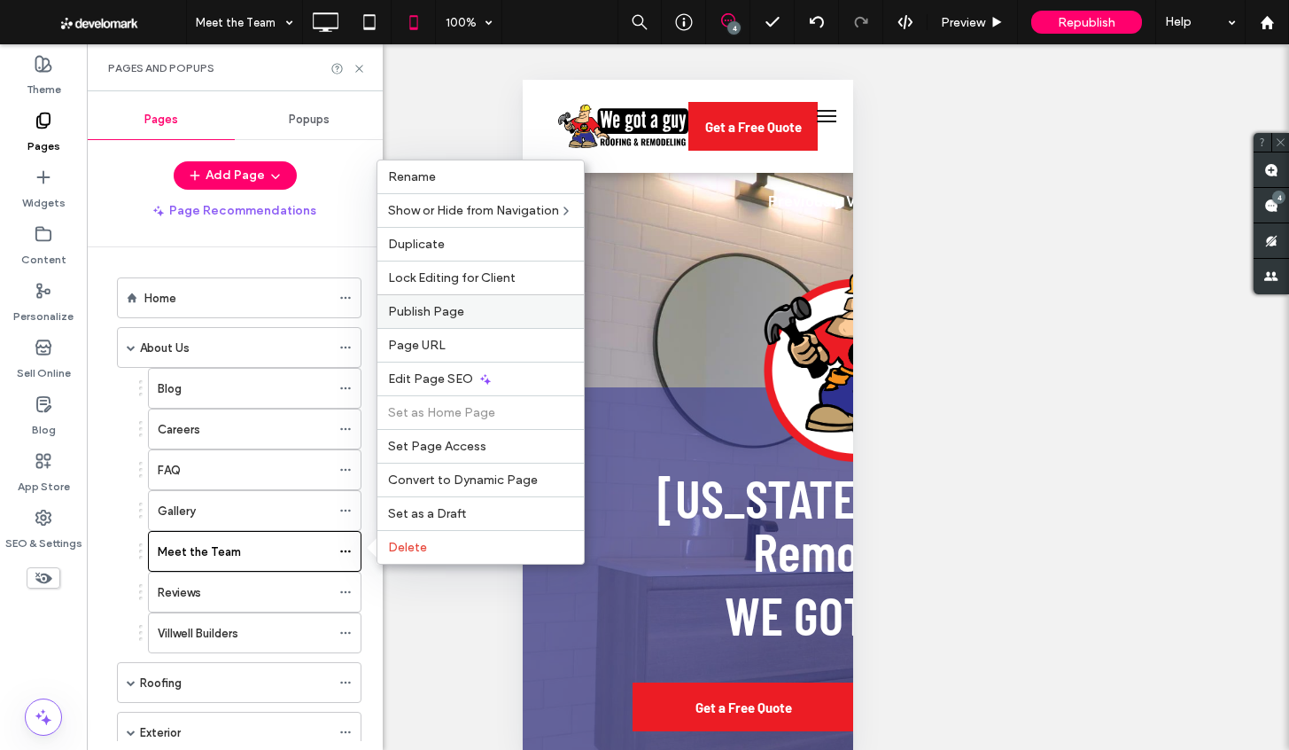
click at [448, 313] on span "Publish Page" at bounding box center [426, 311] width 76 height 15
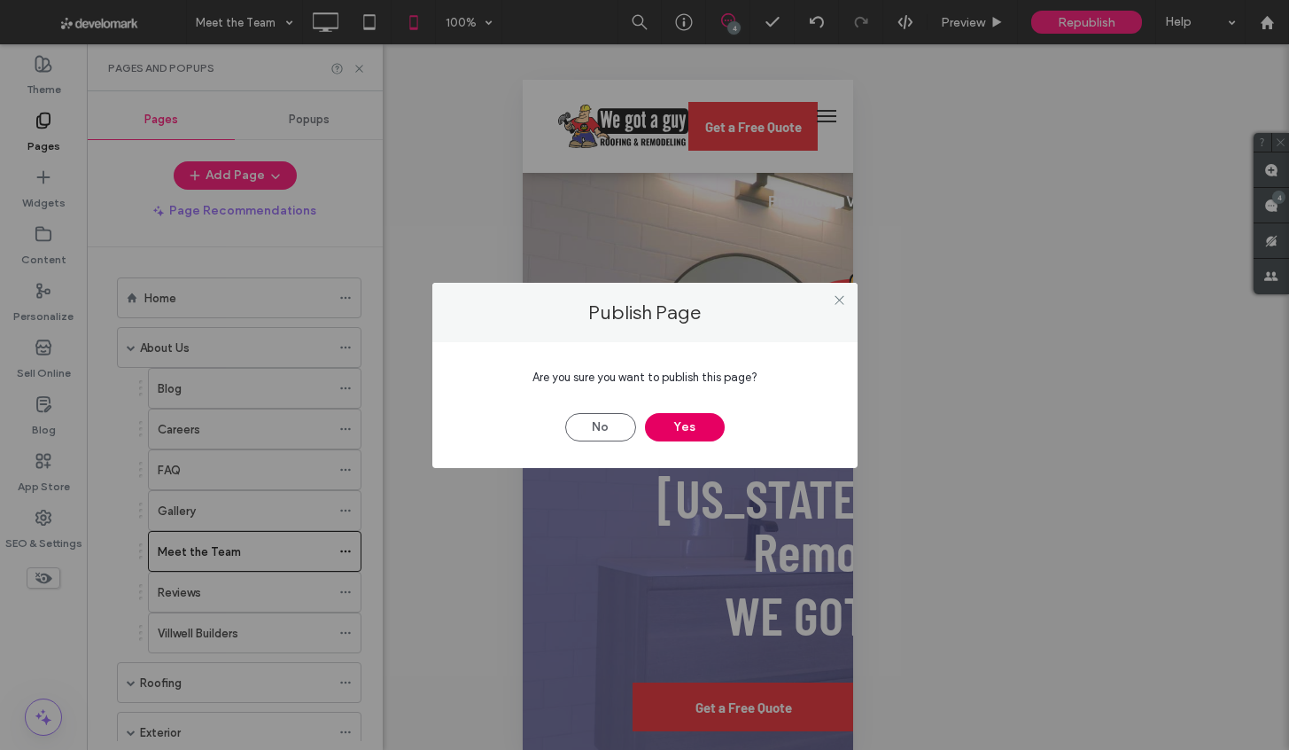
click at [685, 424] on button "Yes" at bounding box center [685, 427] width 80 height 28
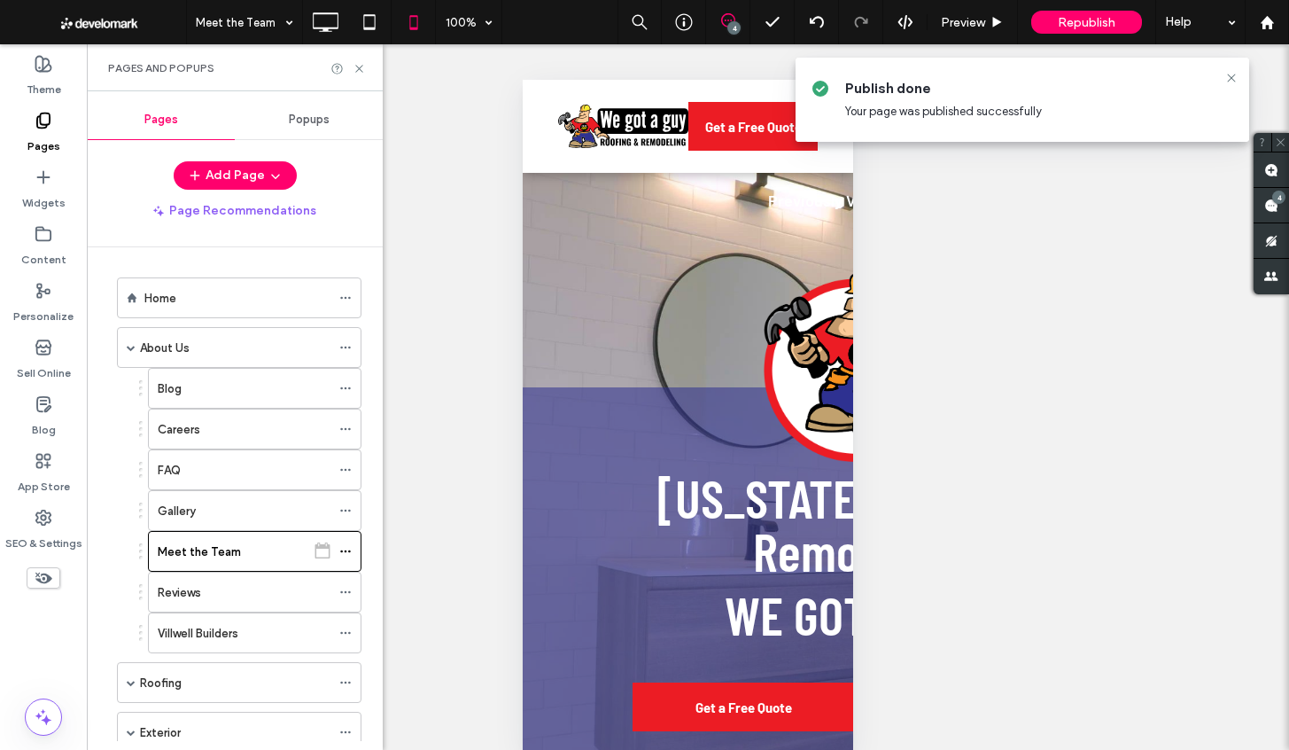
click at [1226, 76] on icon at bounding box center [1232, 78] width 14 height 14
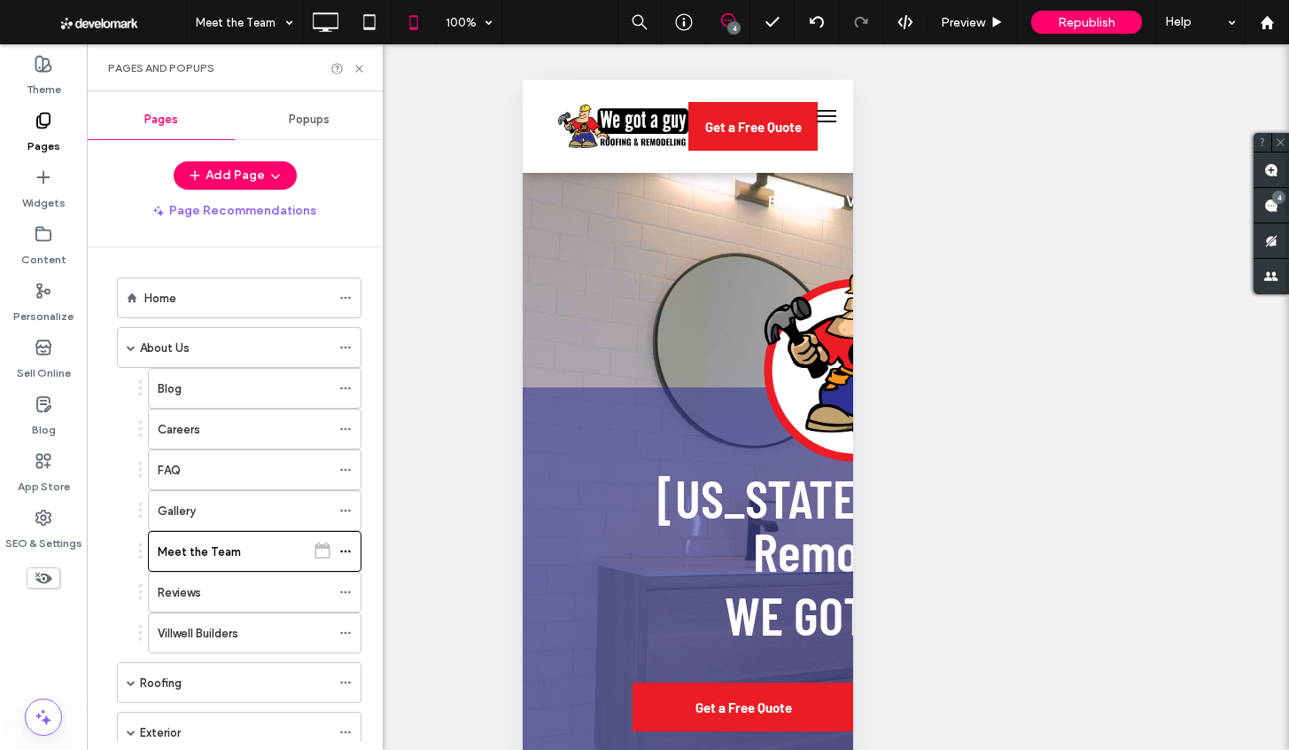
click at [361, 70] on use at bounding box center [358, 68] width 7 height 7
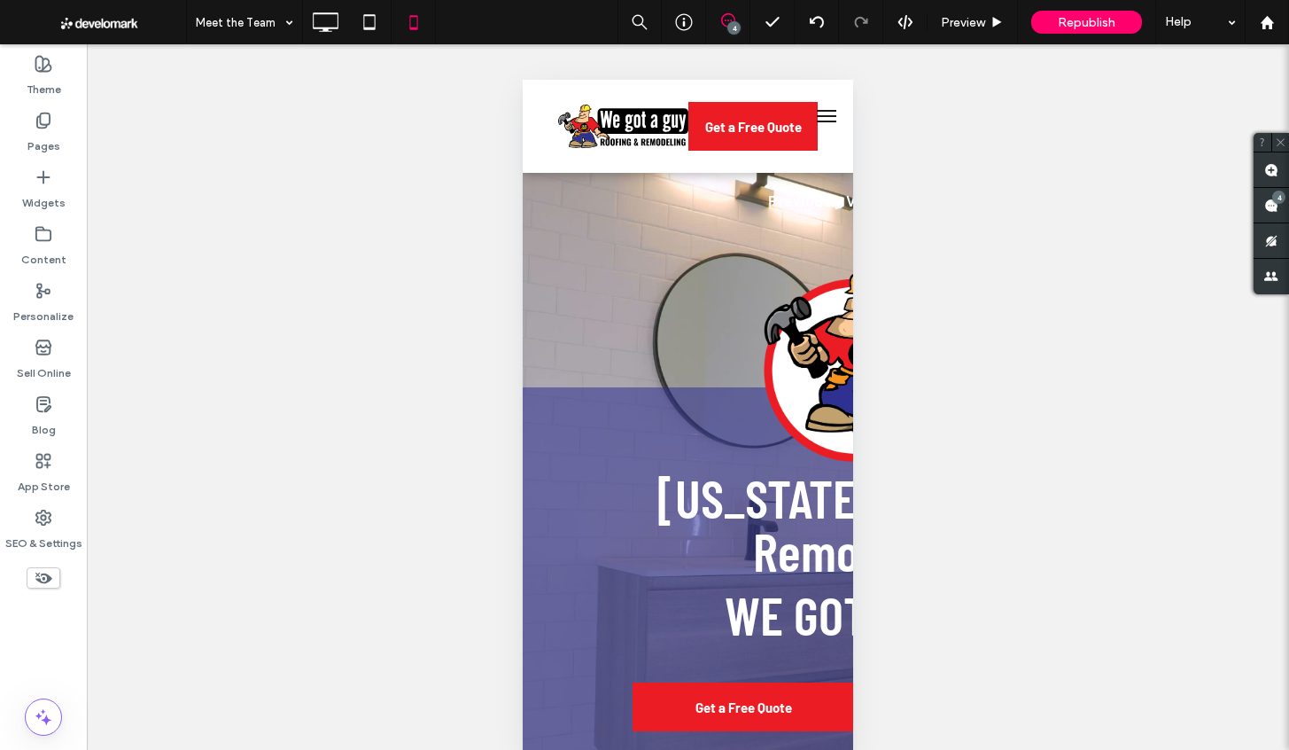
click at [886, 251] on div "Unhide? Yes Unhide? Yes Unhide? Yes Unhide? Yes Unhide? Yes Unhide? Yes Unhide?…" at bounding box center [688, 410] width 1203 height 733
click at [323, 14] on icon at bounding box center [324, 21] width 35 height 35
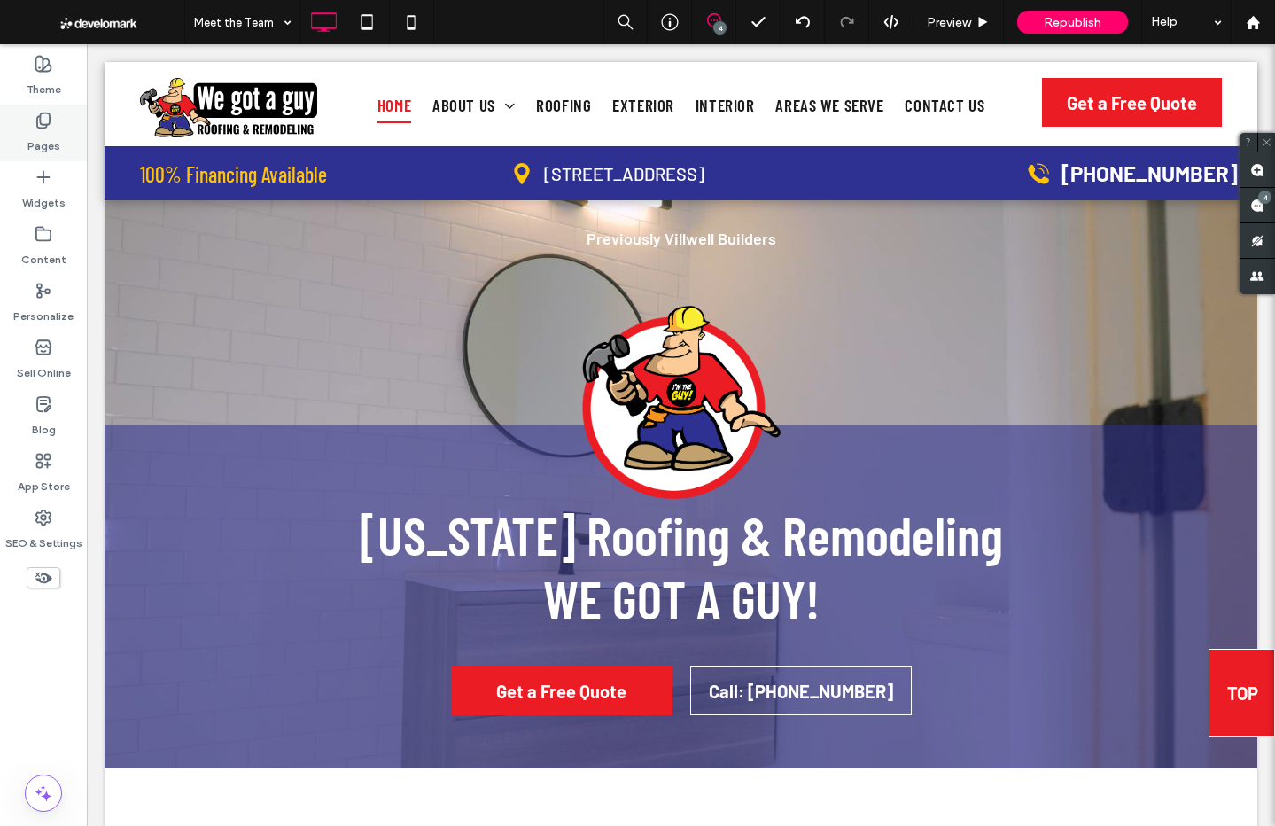
click at [45, 133] on label "Pages" at bounding box center [43, 141] width 33 height 25
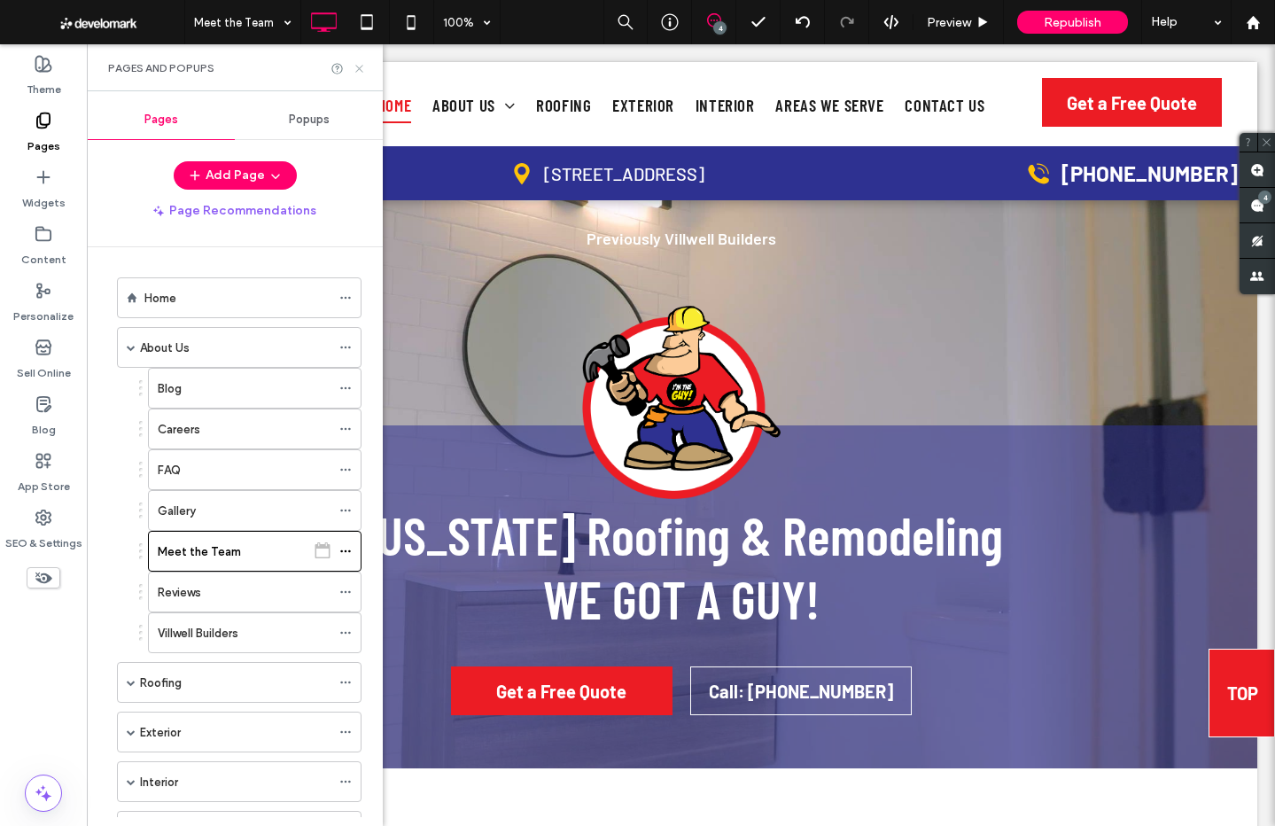
click at [356, 64] on icon at bounding box center [359, 68] width 13 height 13
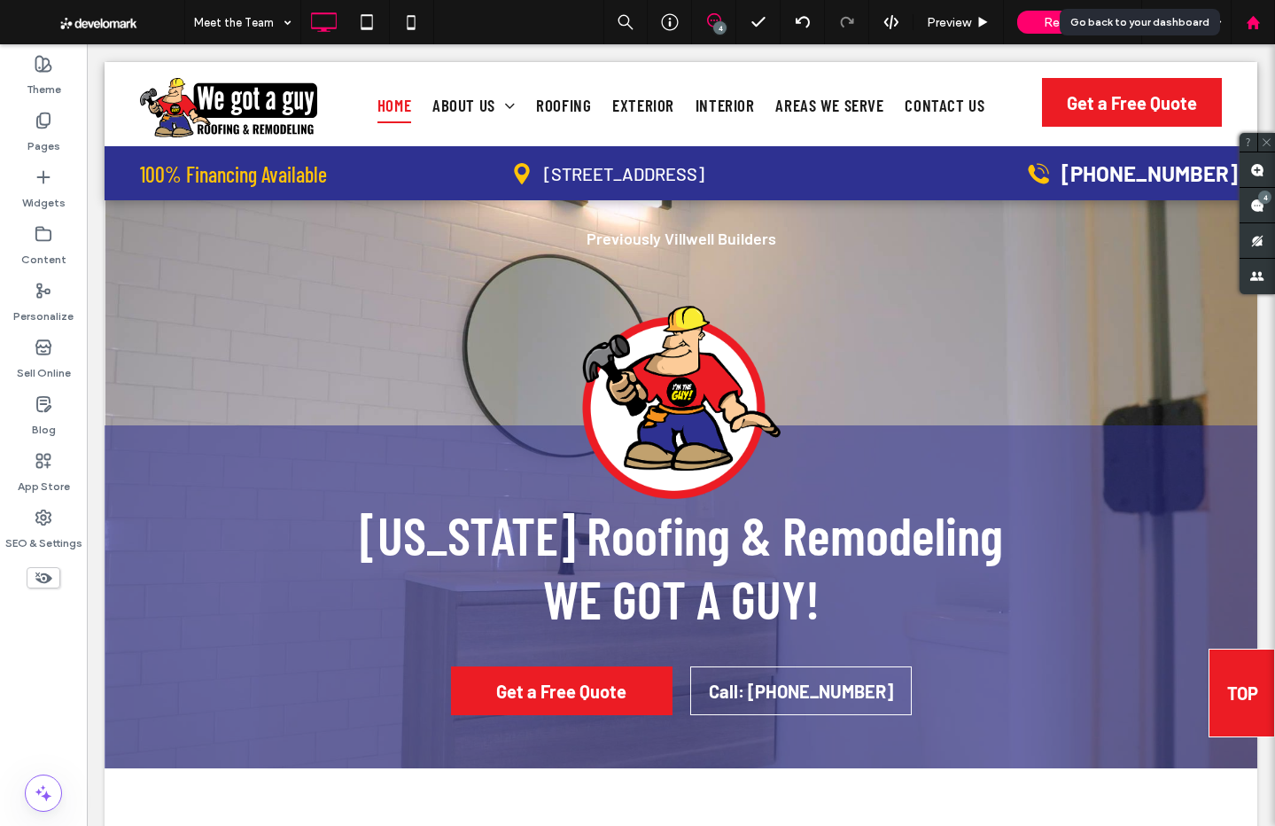
click at [1253, 21] on use at bounding box center [1252, 21] width 13 height 13
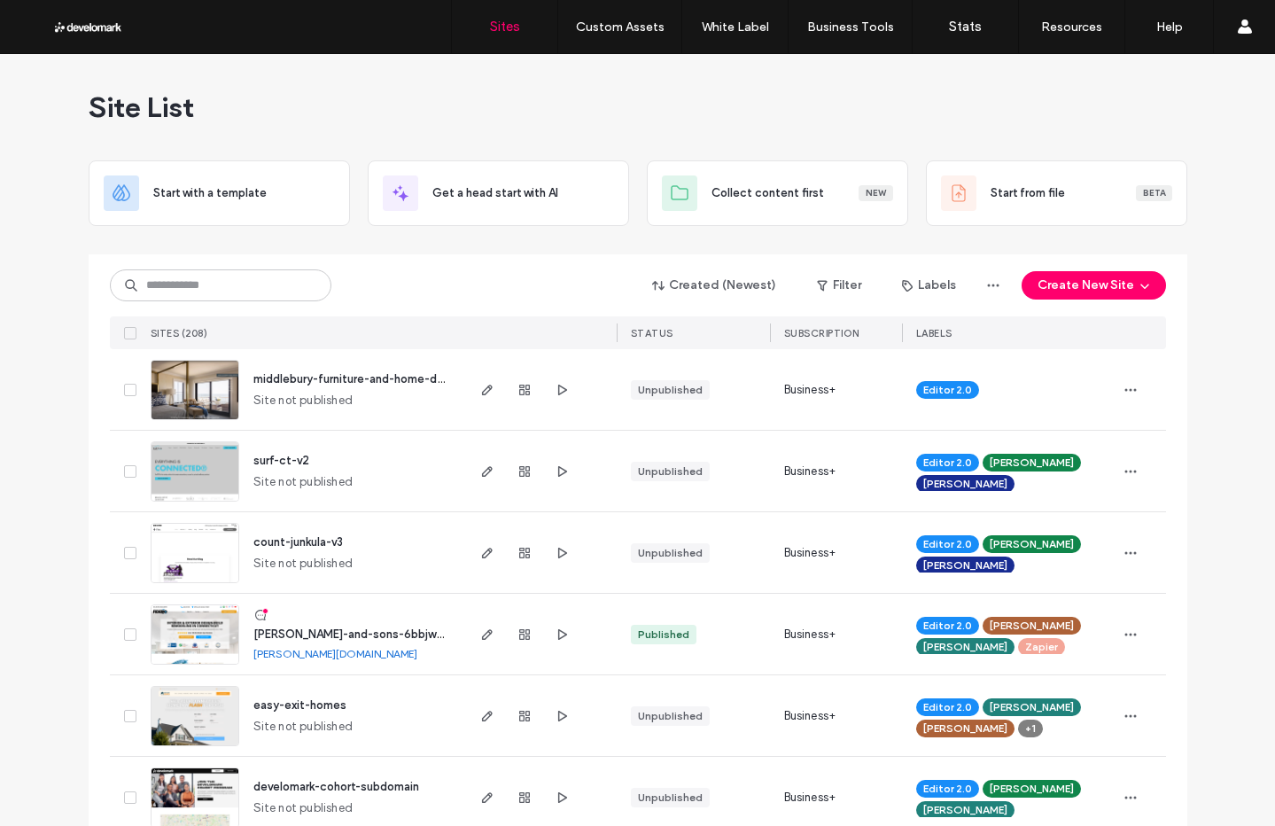
scroll to position [82, 0]
